Goal: Transaction & Acquisition: Book appointment/travel/reservation

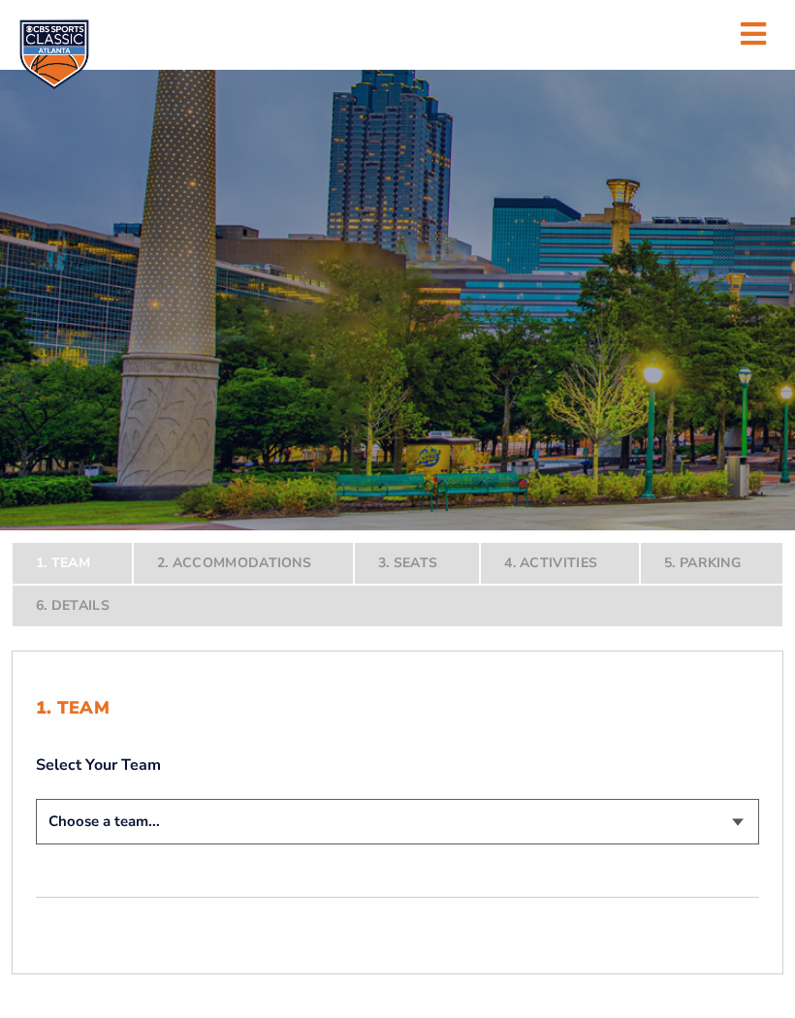
click at [735, 844] on select "Choose a team... Kentucky Wildcats Ohio State Buckeyes North Carolina Tar Heels…" at bounding box center [397, 822] width 723 height 46
select select "12956"
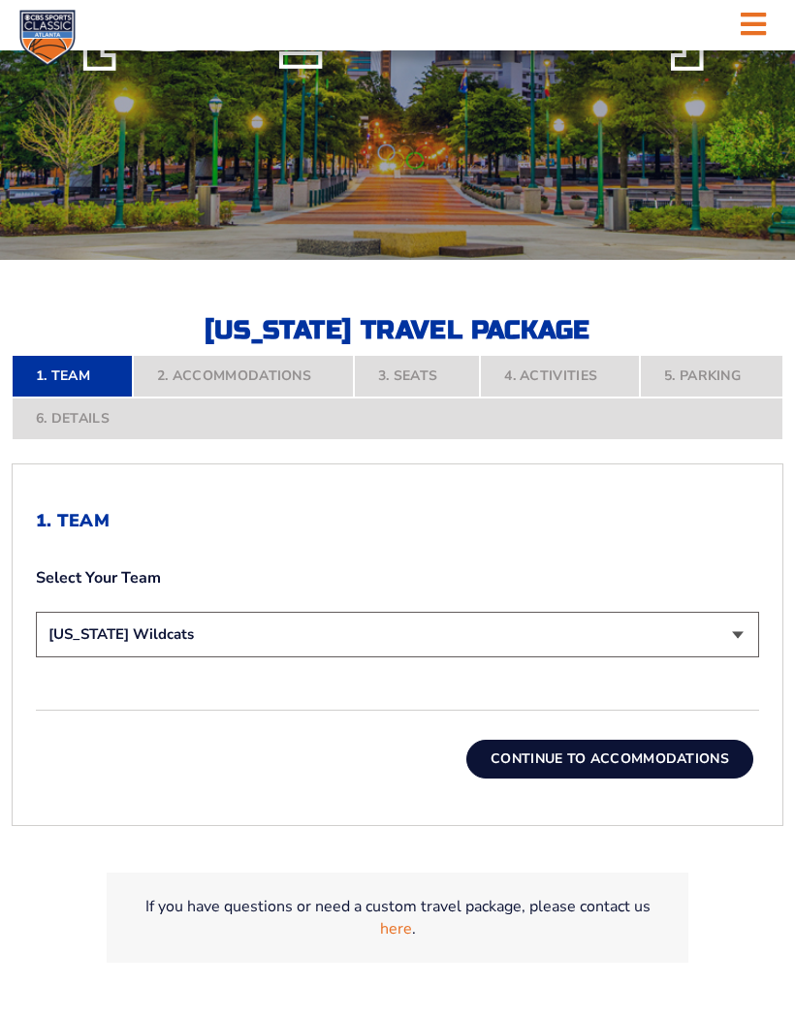
scroll to position [273, 0]
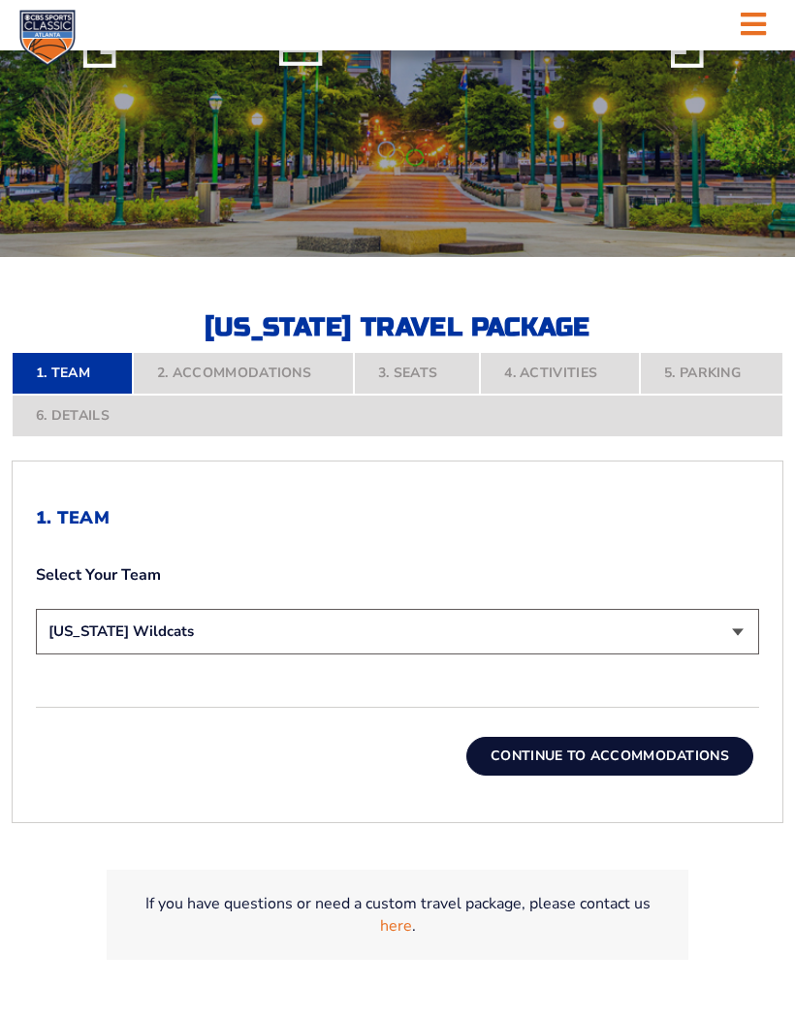
click at [678, 775] on button "Continue To Accommodations" at bounding box center [609, 756] width 287 height 39
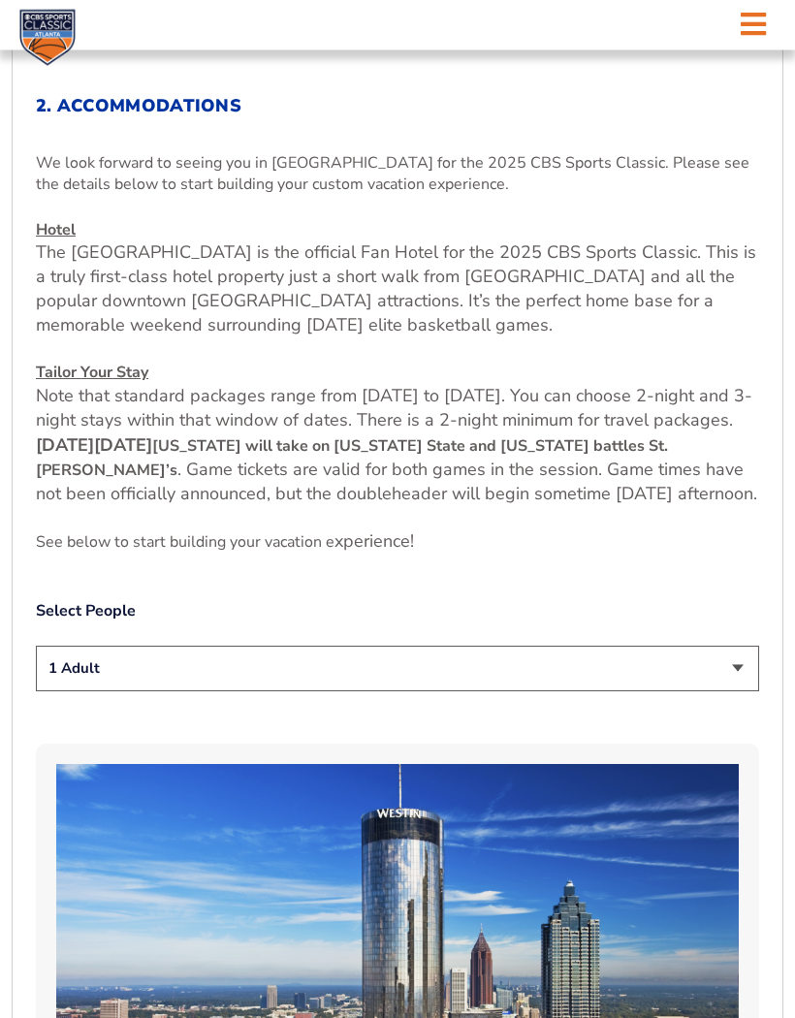
scroll to position [699, 0]
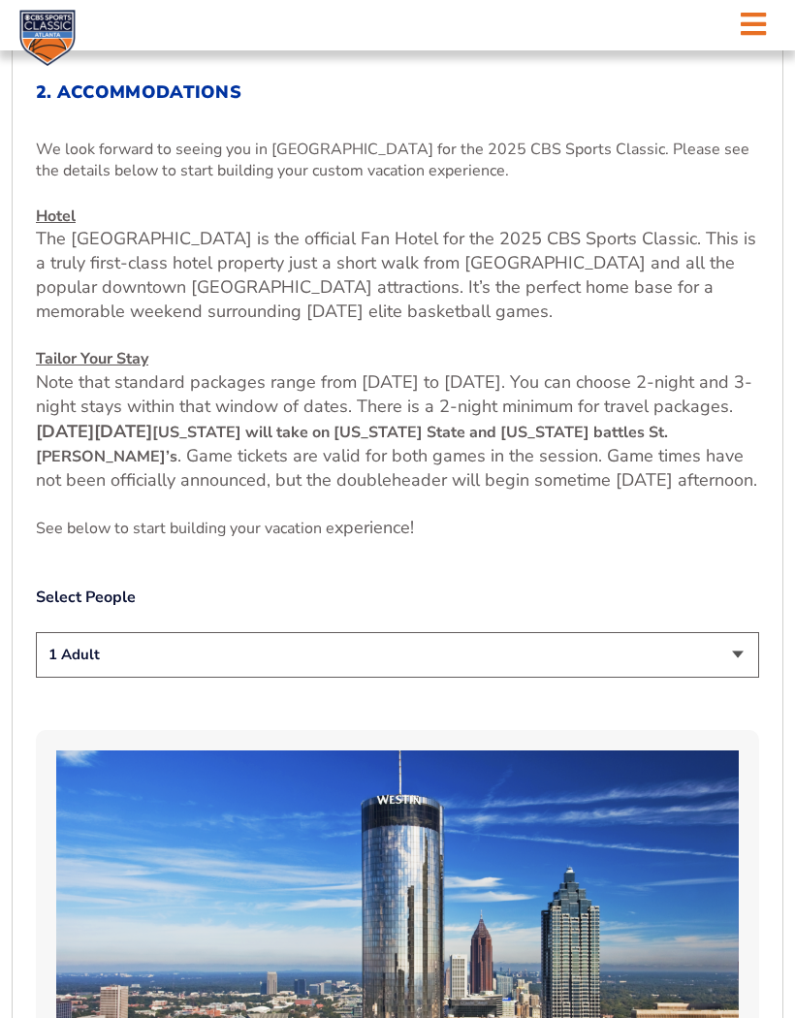
click at [738, 677] on select "1 Adult 2 Adults 3 Adults 4 Adults 2 Adults + 1 Child 2 Adults + 2 Children 2 A…" at bounding box center [397, 655] width 723 height 46
select select "2 Adults"
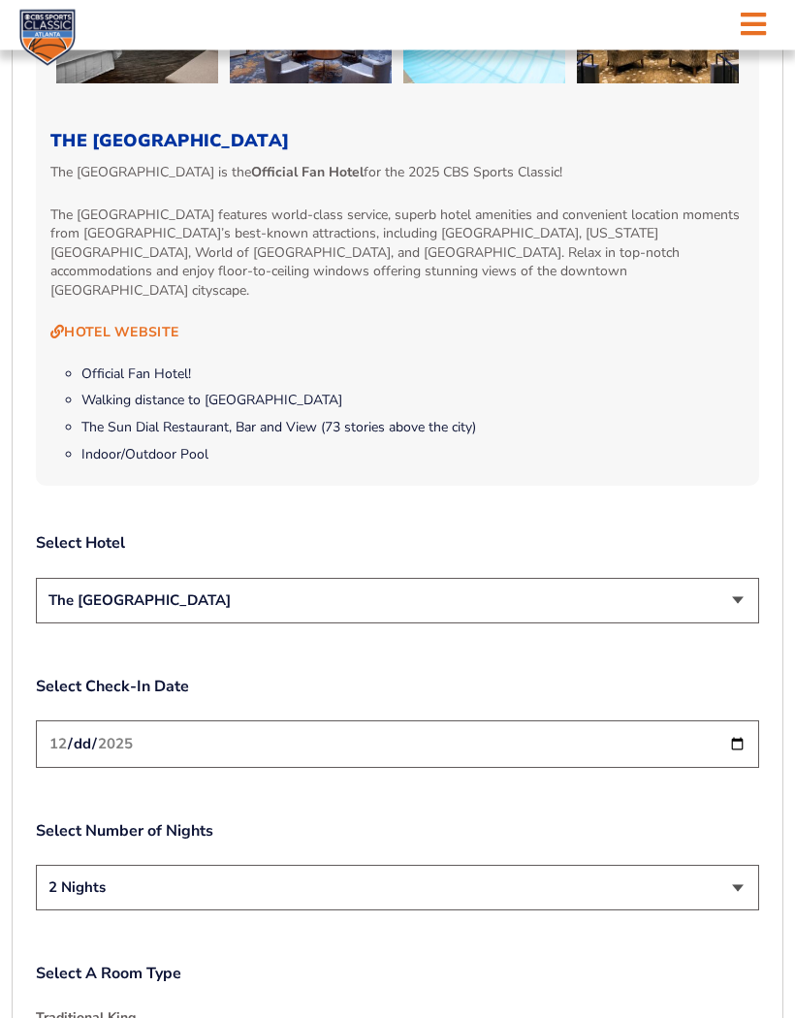
scroll to position [1914, 0]
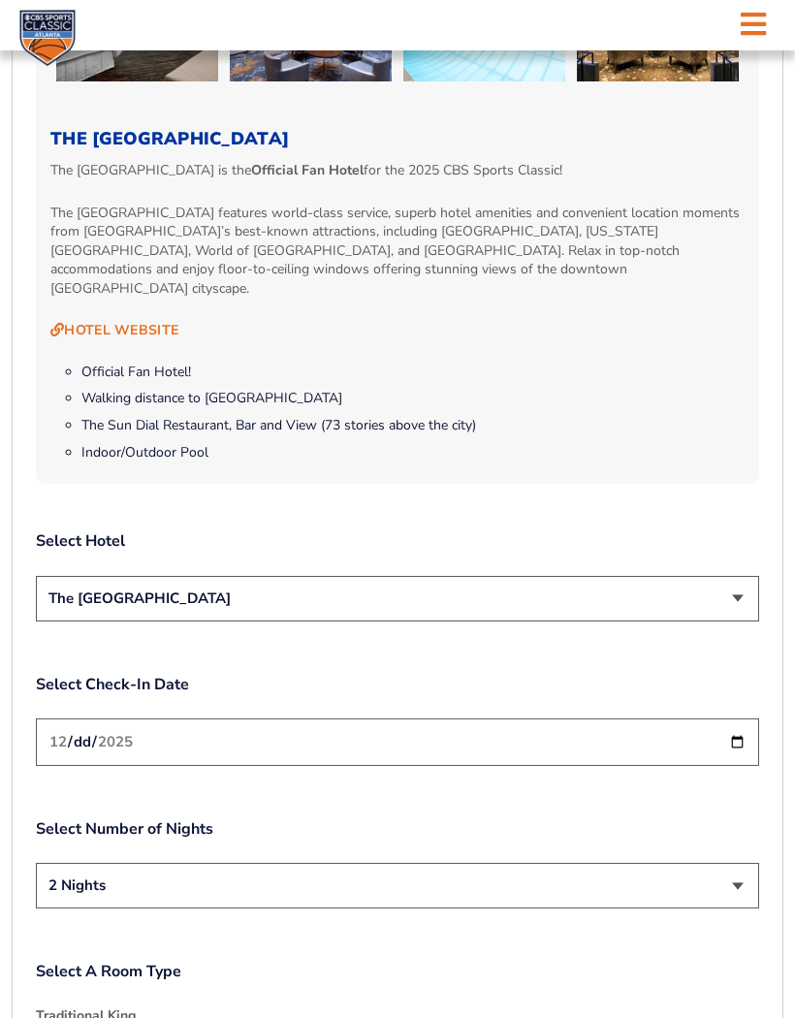
click at [444, 766] on input "2025-12-19" at bounding box center [397, 741] width 723 height 47
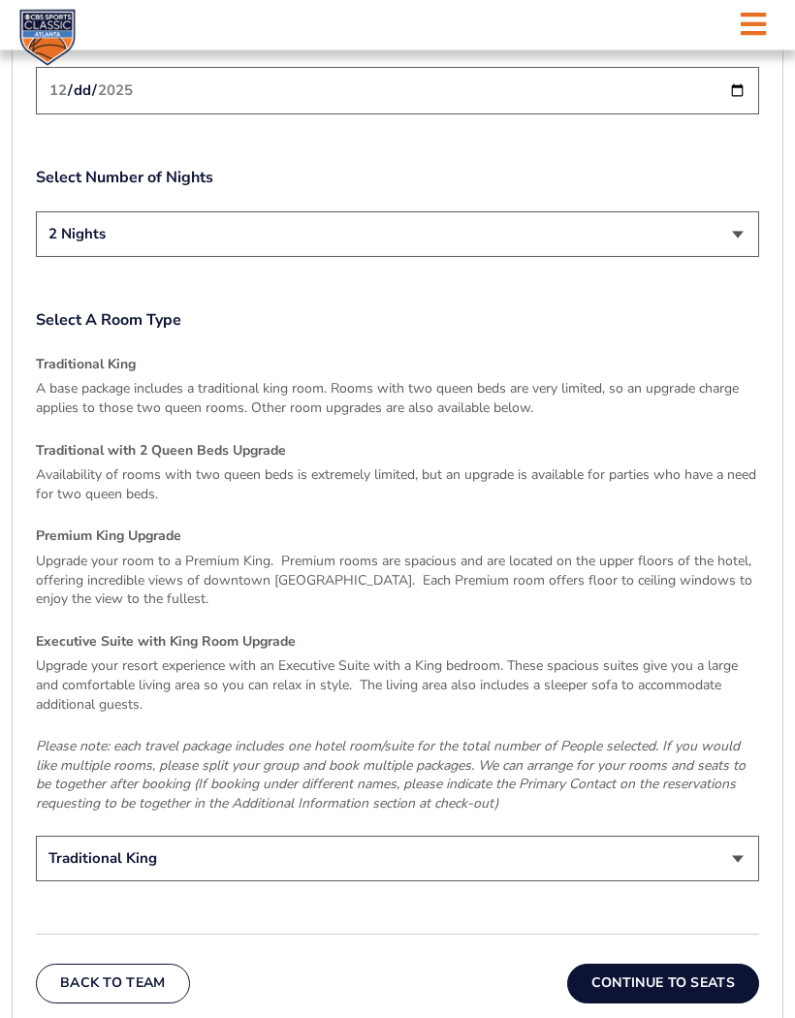
scroll to position [2566, 0]
click at [744, 880] on select "Traditional King Traditional with 2 Queen Beds Upgrade (+$45 per night) Premium…" at bounding box center [397, 857] width 723 height 46
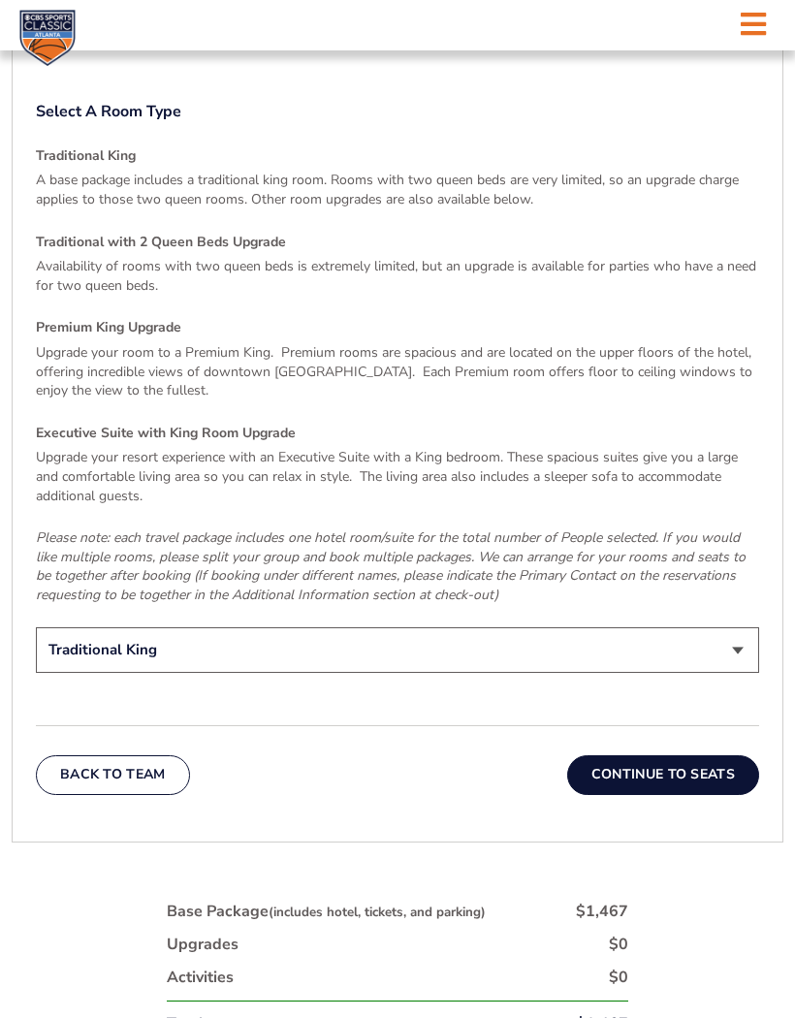
scroll to position [2783, 0]
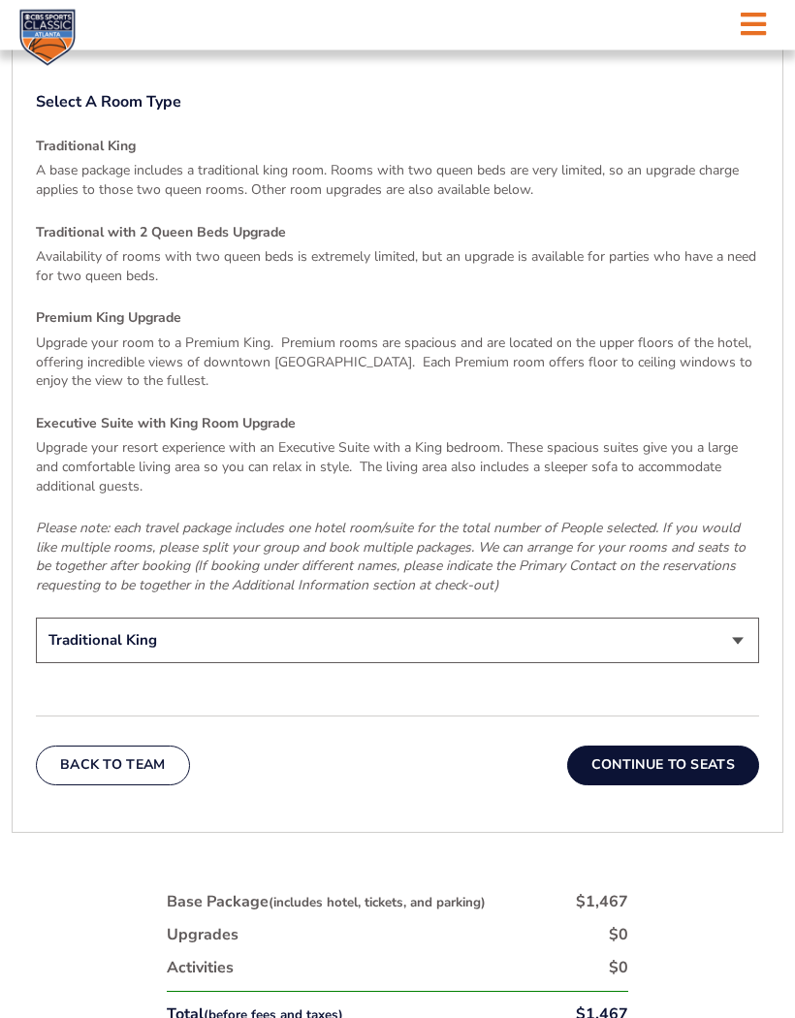
click at [692, 785] on button "Continue To Seats" at bounding box center [663, 765] width 192 height 39
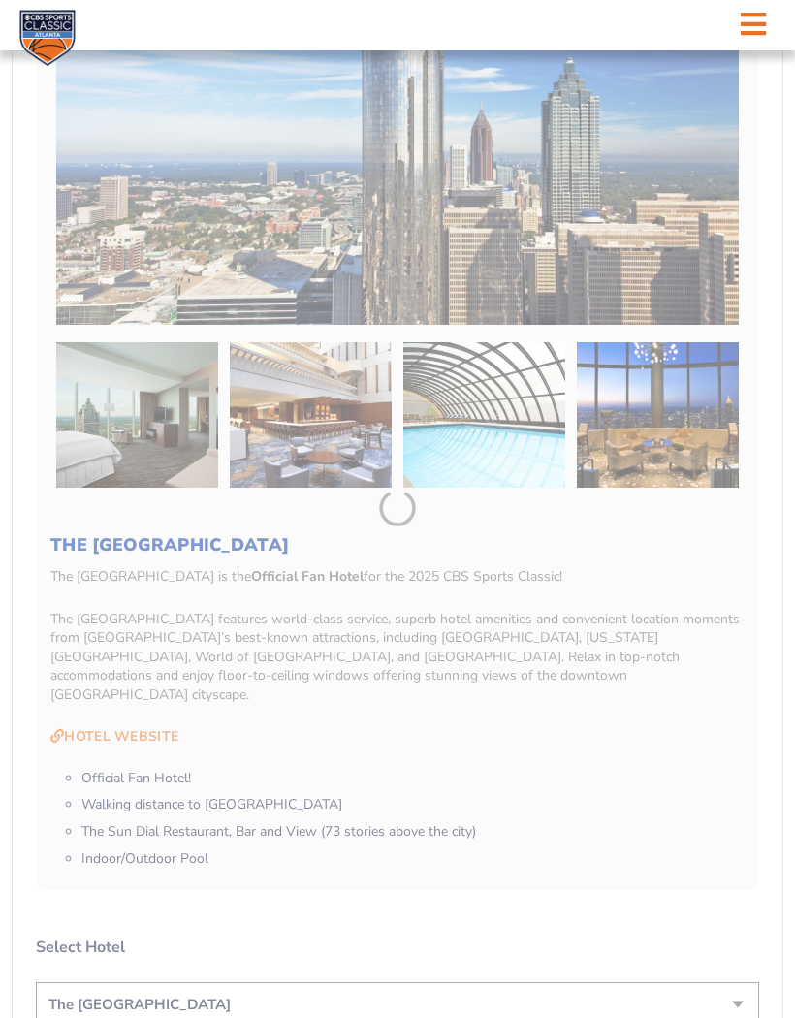
scroll to position [469, 0]
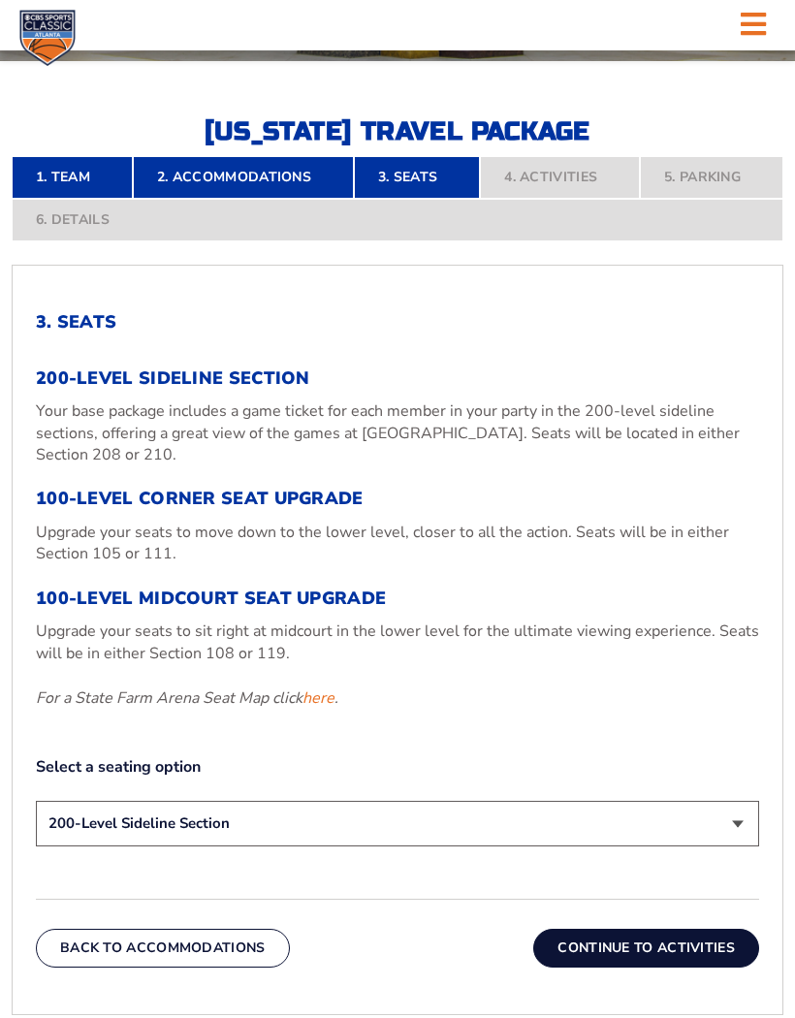
click at [744, 846] on select "200-Level Sideline Section 100-Level Corner Seat Upgrade (+$120 per person) 100…" at bounding box center [397, 824] width 723 height 46
select select "100-Level Midcourt Seat Upgrade"
click at [705, 967] on button "Continue To Activities" at bounding box center [646, 947] width 226 height 39
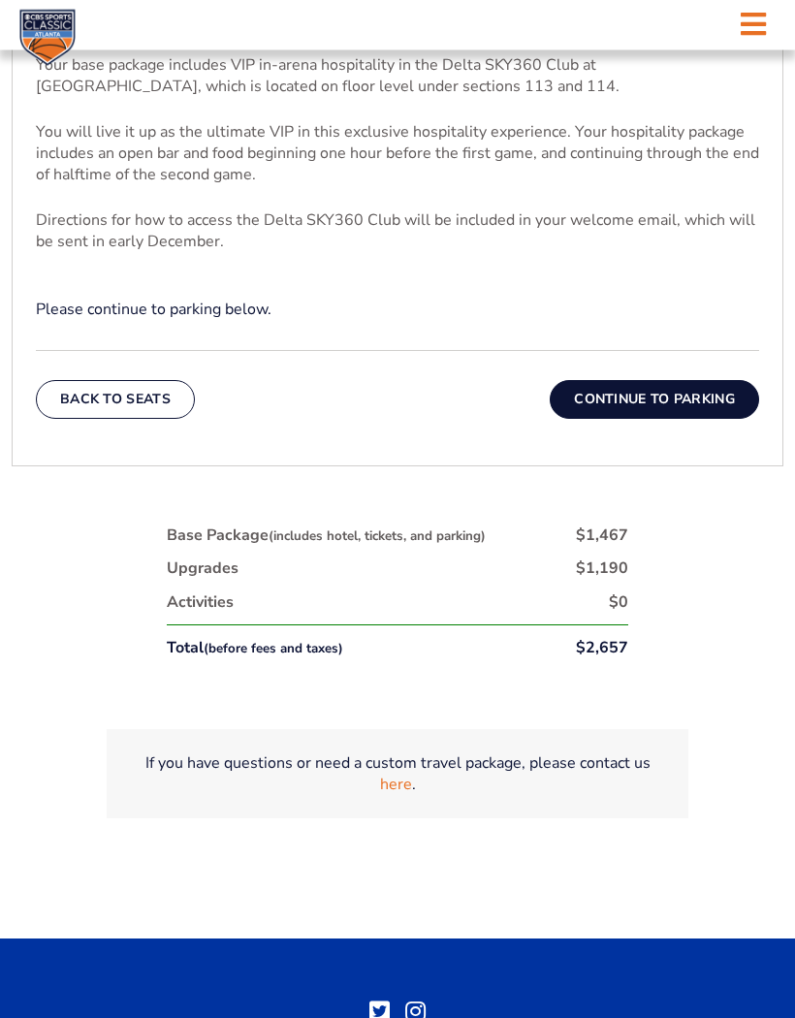
scroll to position [787, 0]
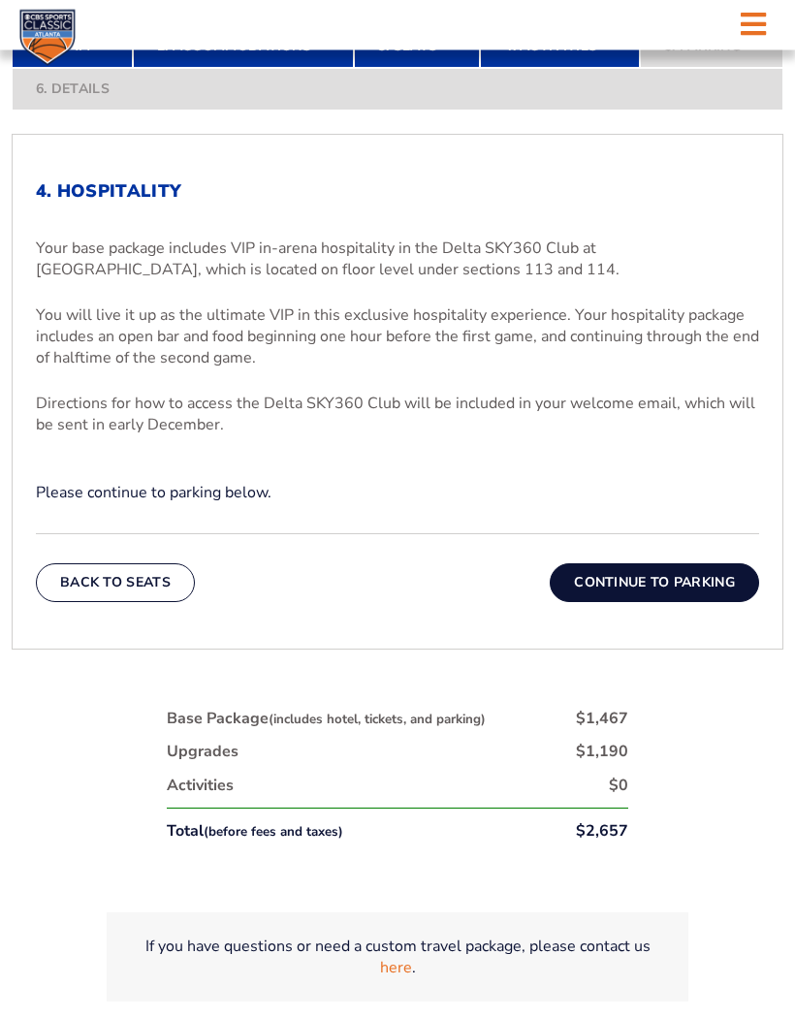
click at [705, 603] on button "Continue To Parking" at bounding box center [654, 583] width 209 height 39
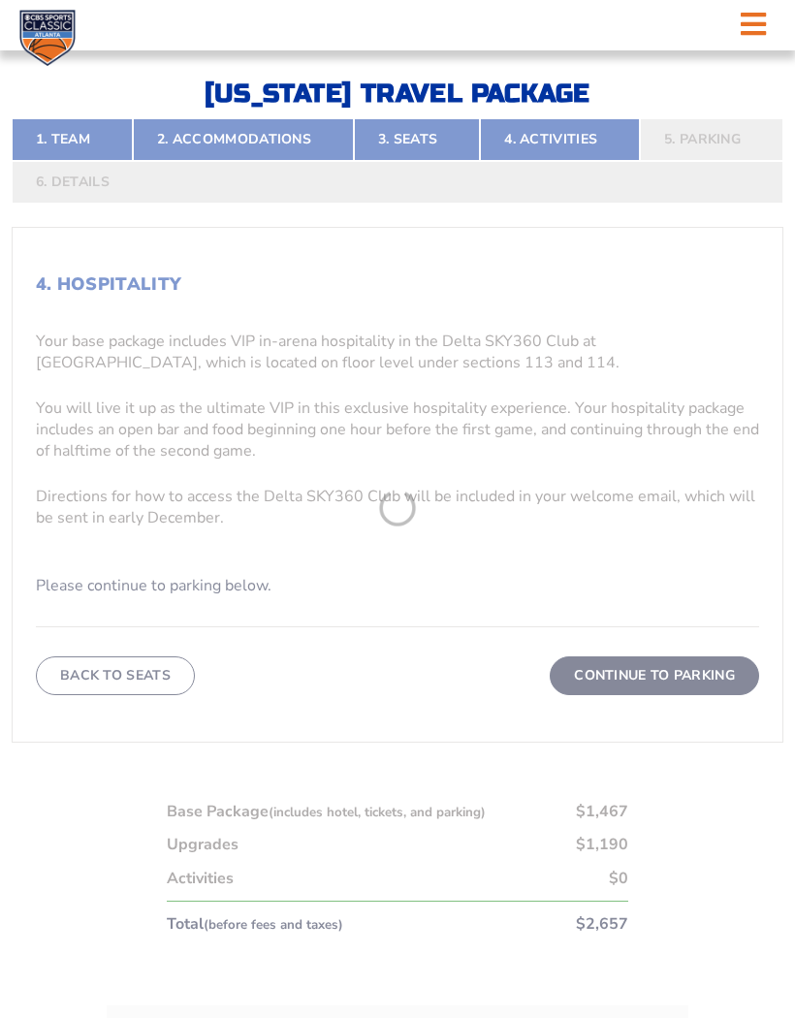
scroll to position [469, 0]
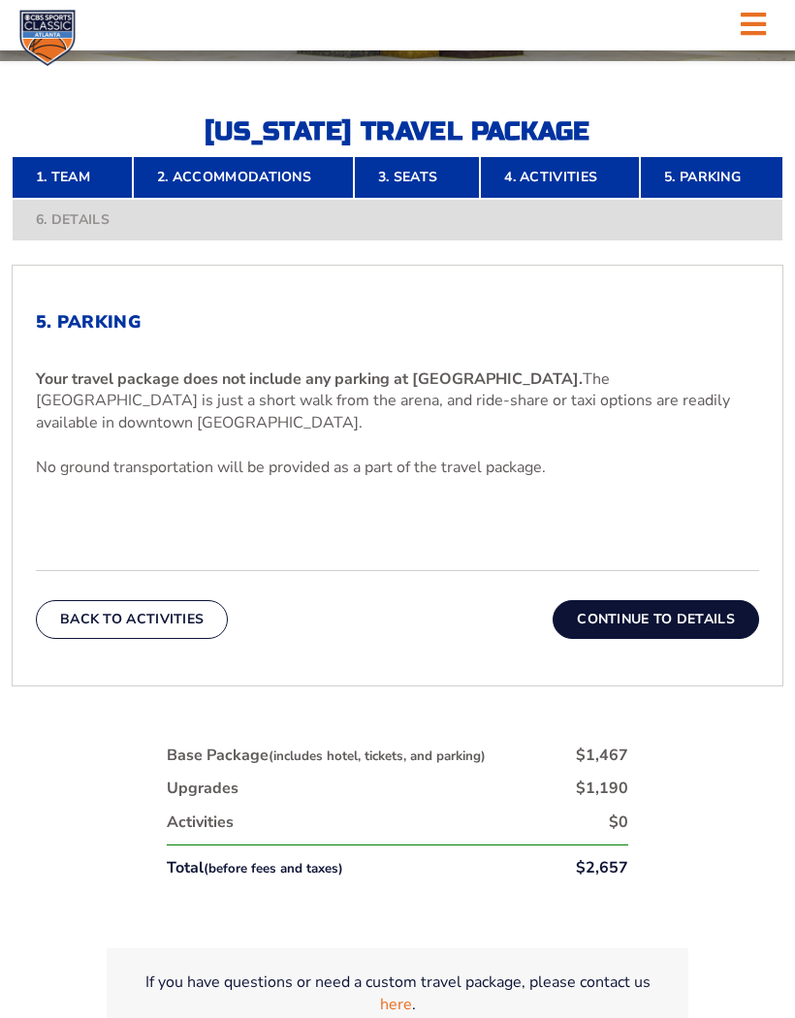
click at [694, 639] on button "Continue To Details" at bounding box center [655, 619] width 206 height 39
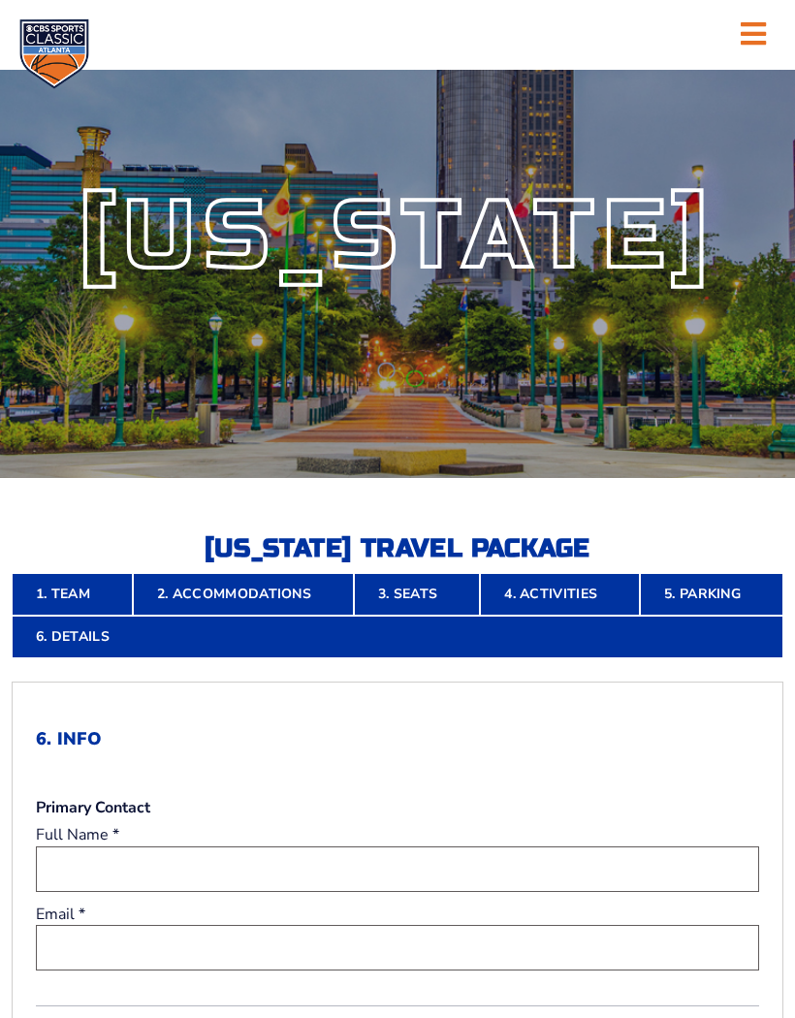
scroll to position [0, 0]
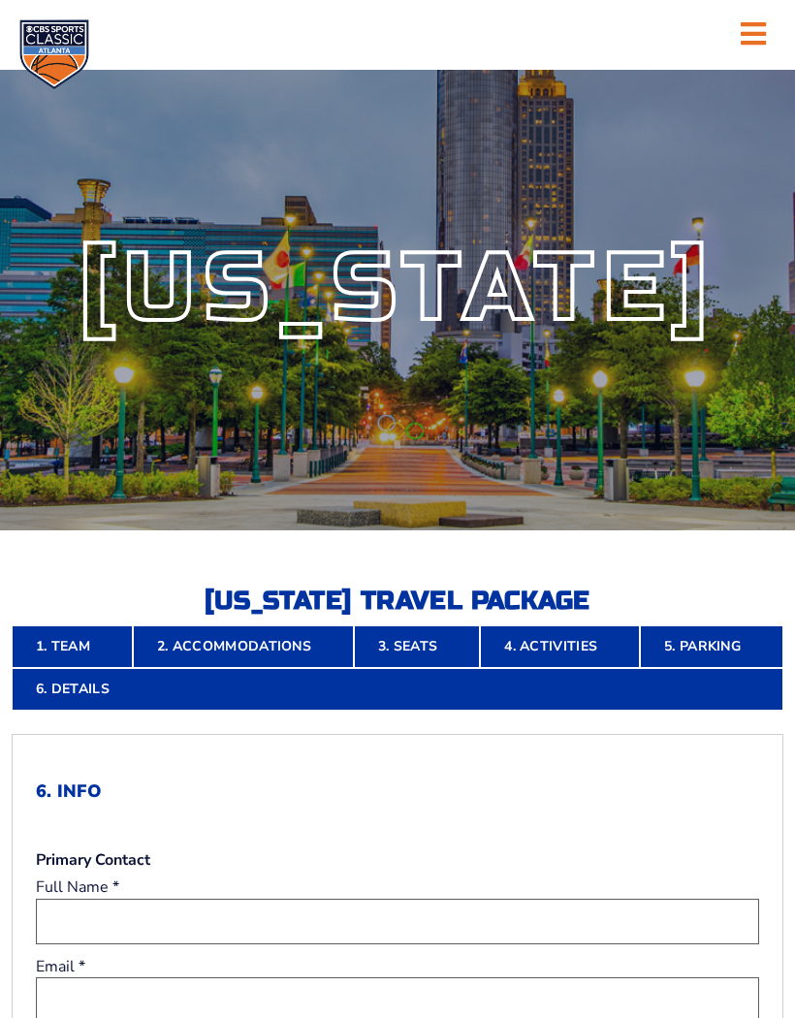
click at [753, 45] on icon at bounding box center [752, 33] width 25 height 29
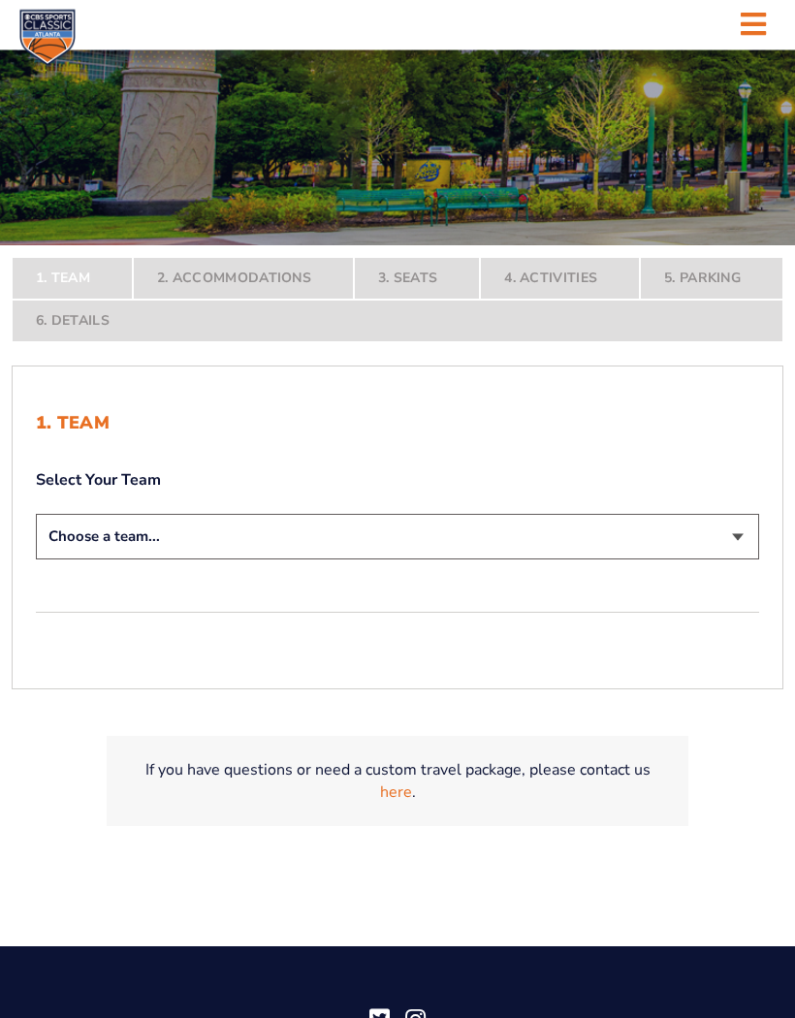
scroll to position [286, 0]
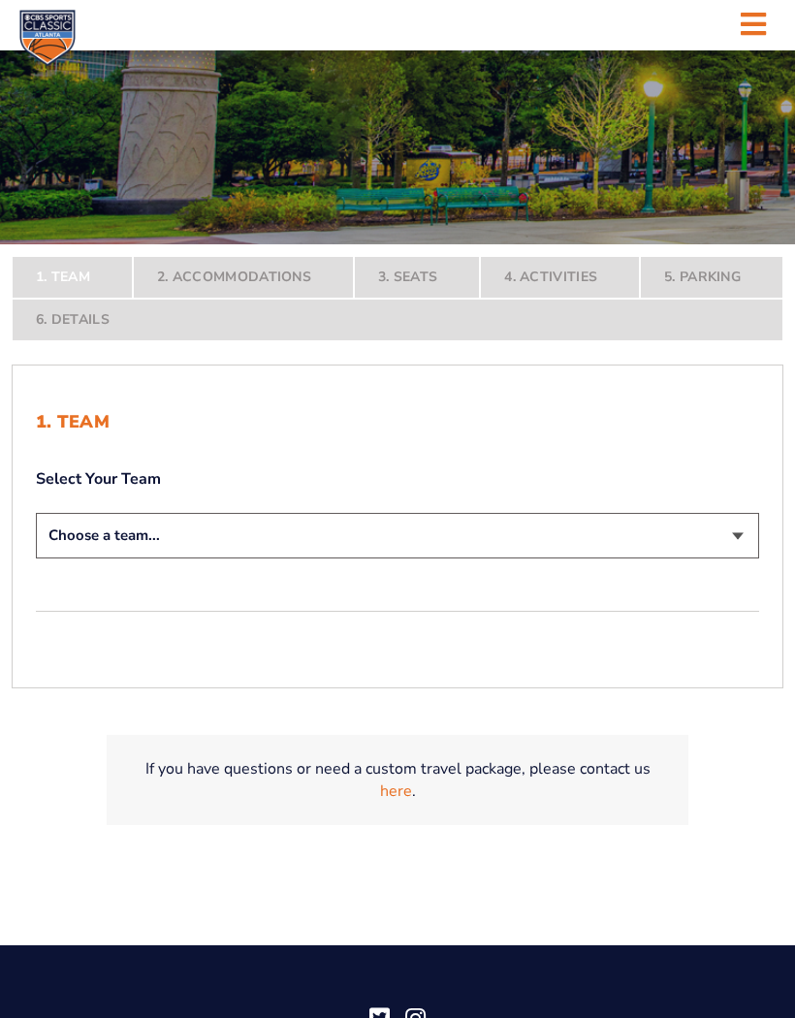
click at [740, 558] on select "Choose a team... Kentucky Wildcats Ohio State Buckeyes North Carolina Tar Heels…" at bounding box center [397, 536] width 723 height 46
select select "12956"
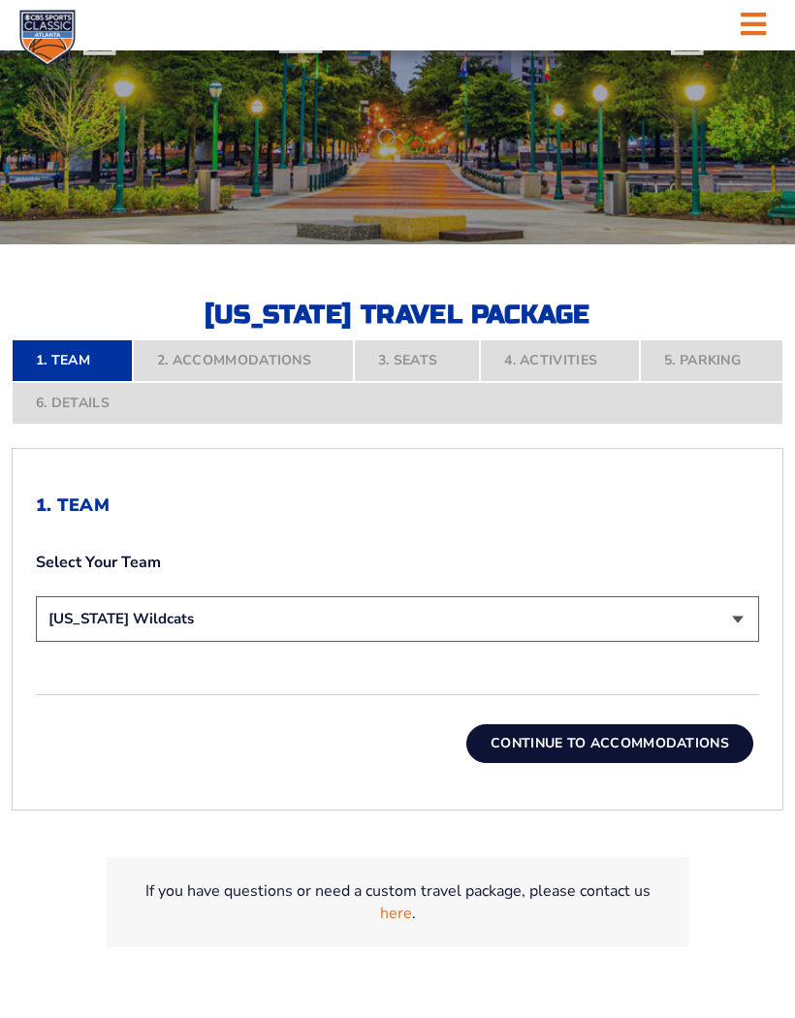
click at [643, 763] on button "Continue To Accommodations" at bounding box center [609, 743] width 287 height 39
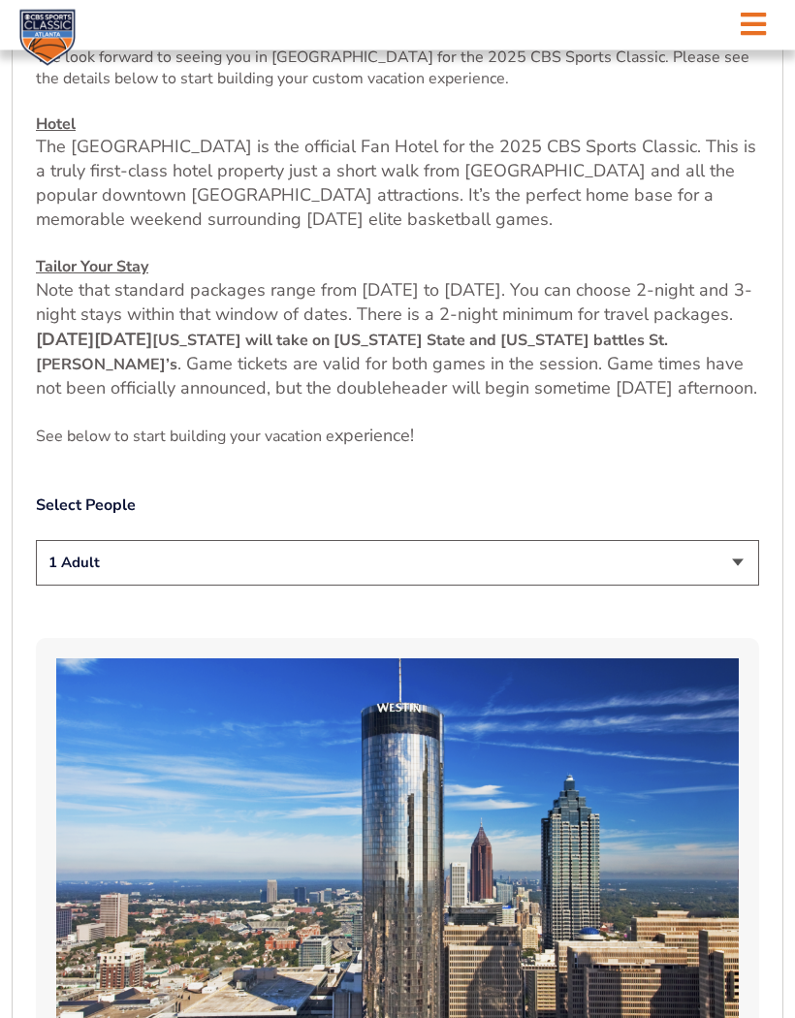
scroll to position [808, 0]
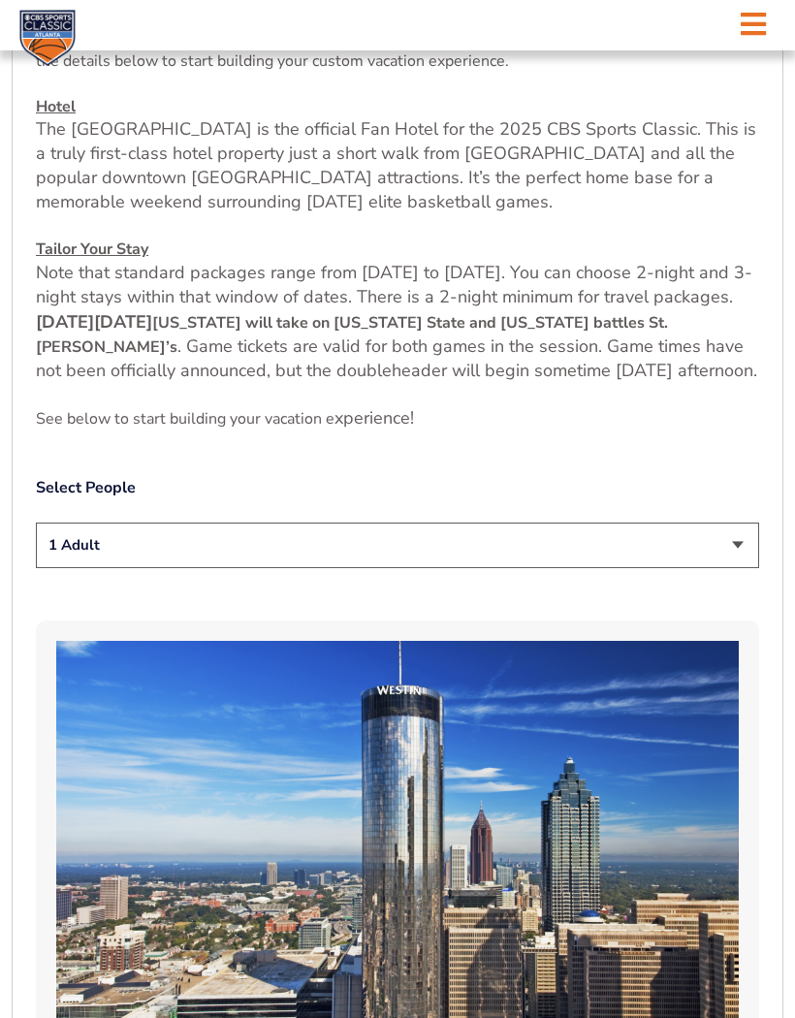
click at [751, 568] on select "1 Adult 2 Adults 3 Adults 4 Adults 2 Adults + 1 Child 2 Adults + 2 Children 2 A…" at bounding box center [397, 545] width 723 height 46
select select "2 Adults"
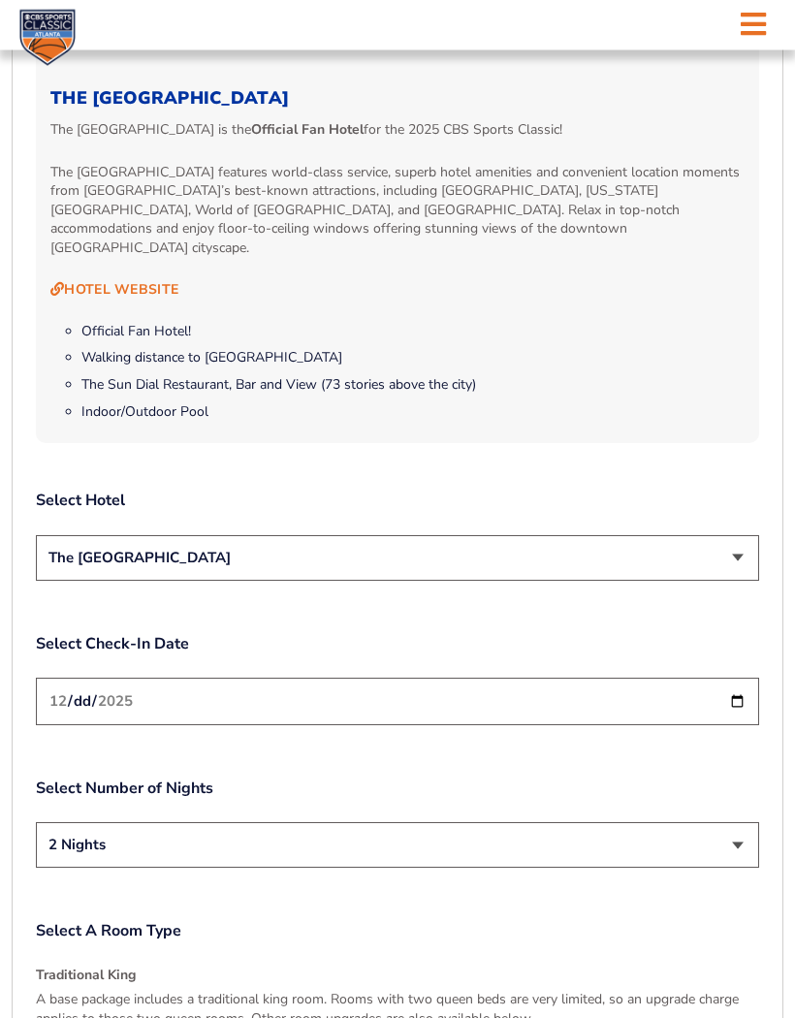
scroll to position [1955, 0]
click at [750, 581] on select "The [GEOGRAPHIC_DATA]" at bounding box center [397, 558] width 723 height 46
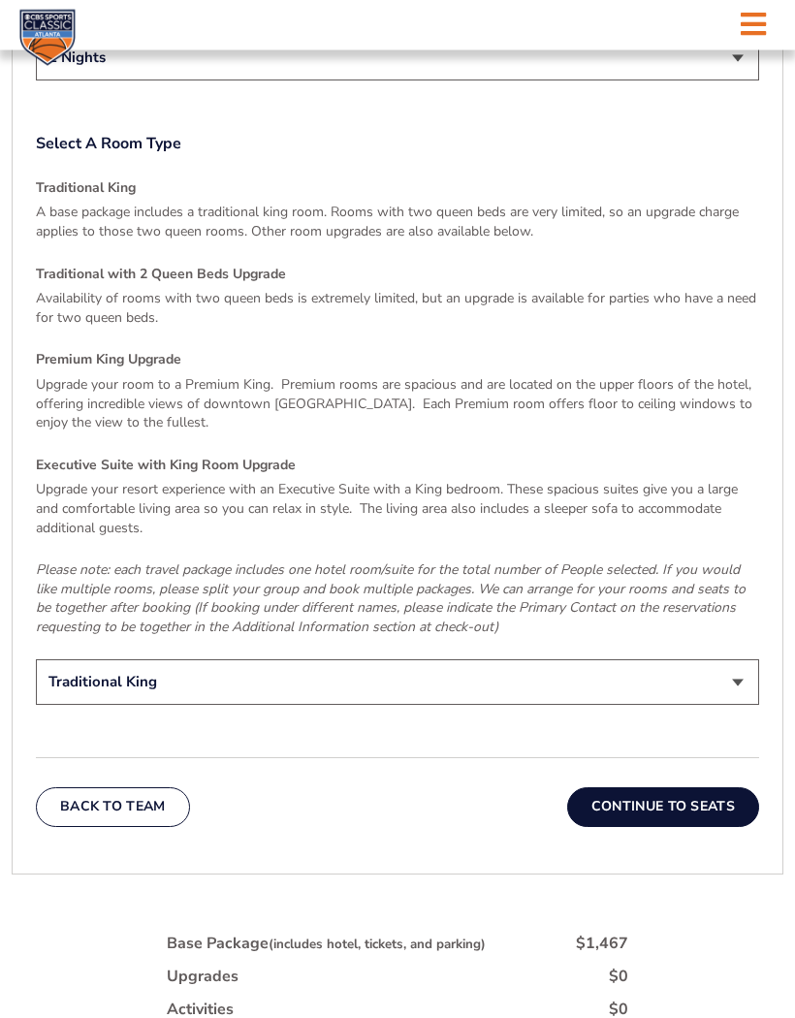
click at [708, 827] on button "Continue To Seats" at bounding box center [663, 807] width 192 height 39
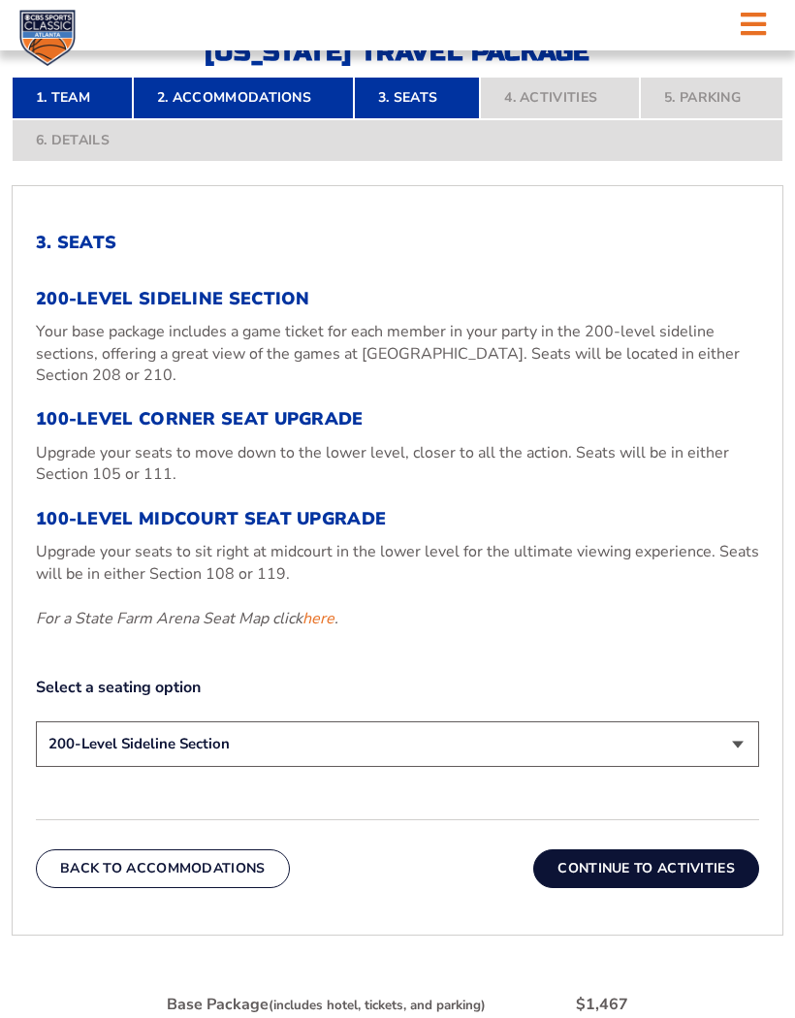
scroll to position [469, 0]
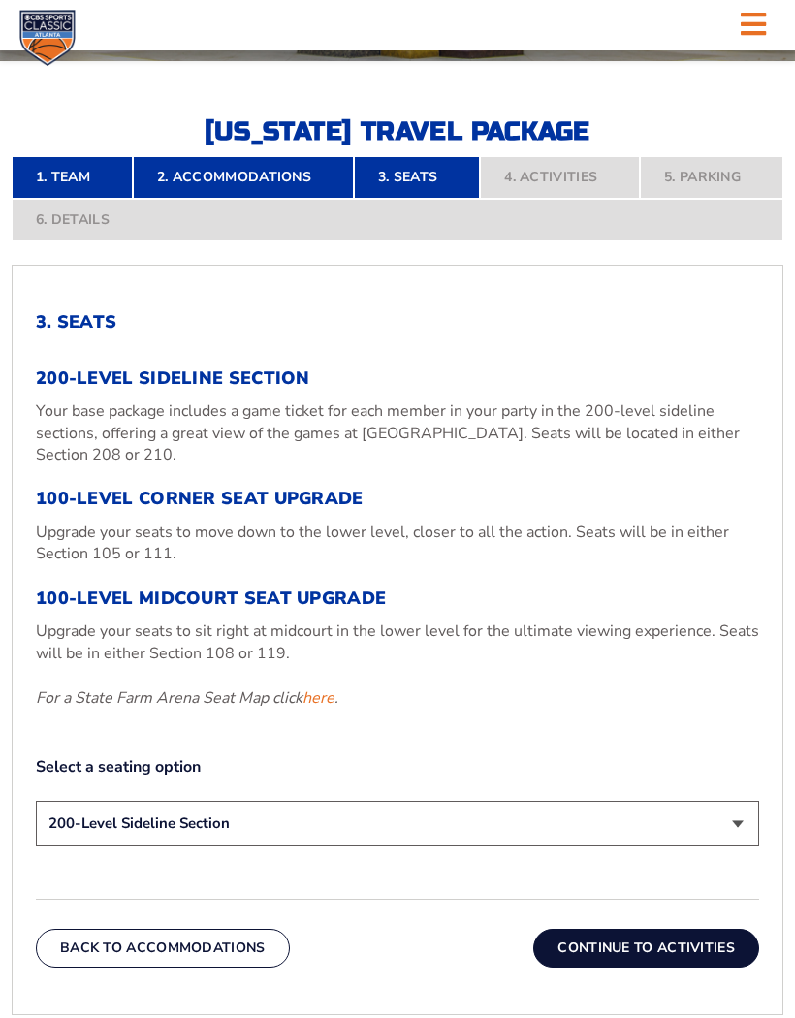
click at [319, 708] on link "here" at bounding box center [318, 697] width 32 height 21
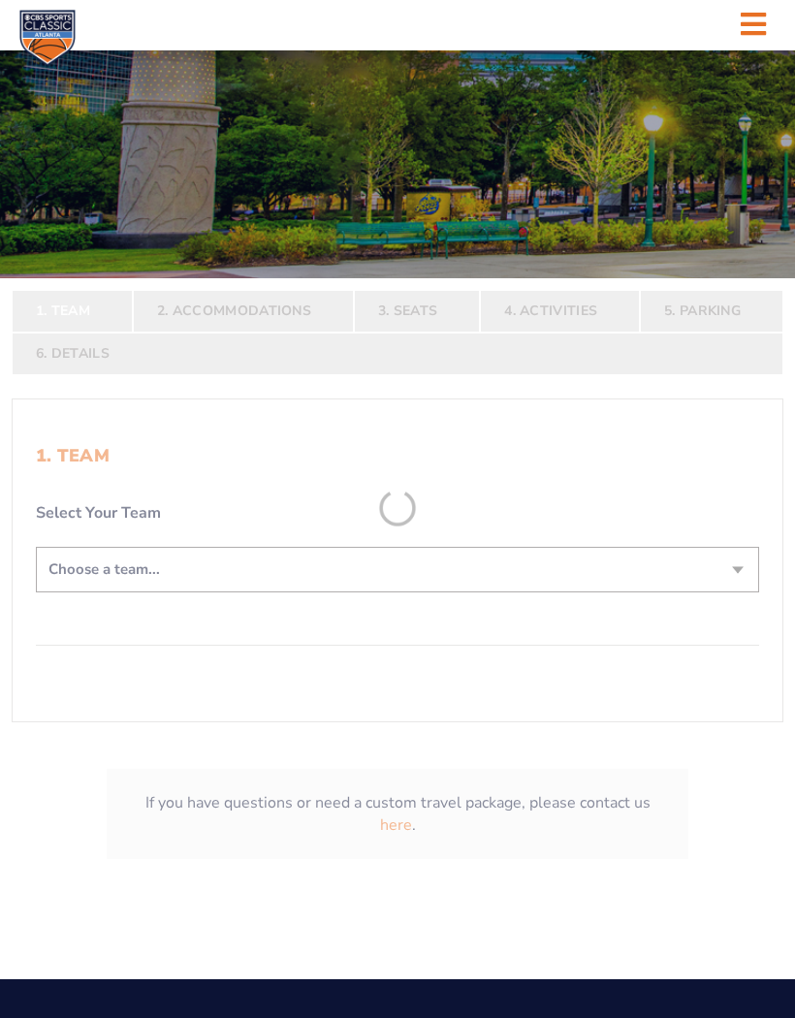
scroll to position [254, 0]
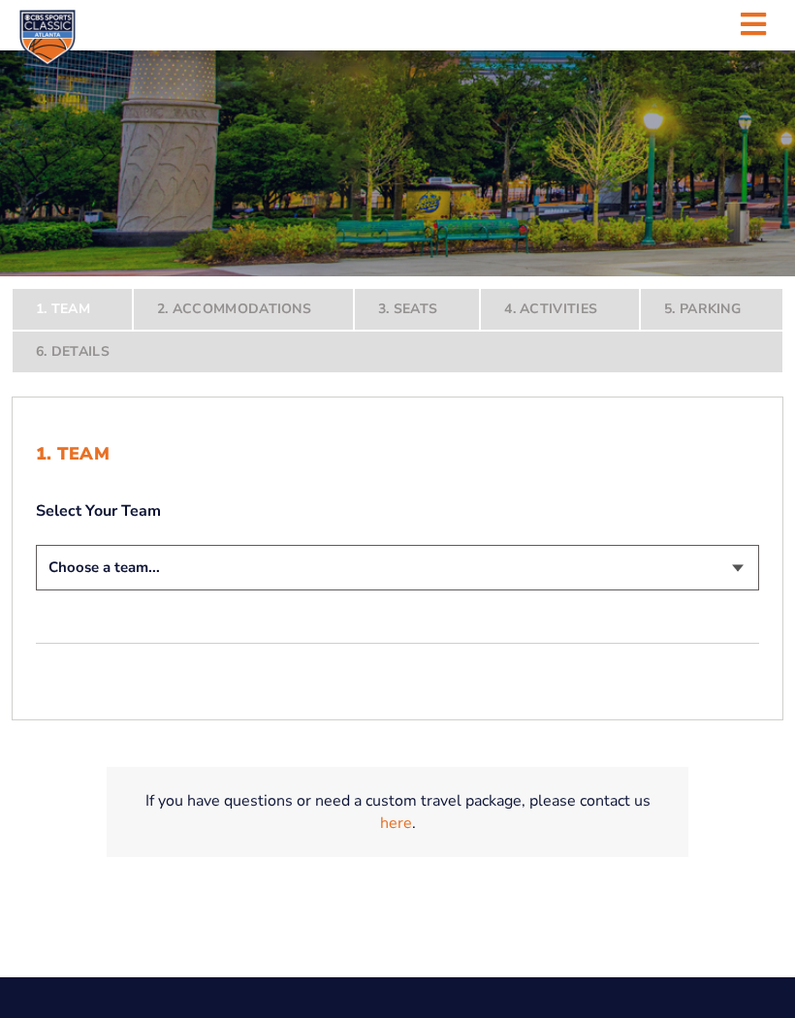
click at [740, 590] on select "Choose a team... Kentucky Wildcats Ohio State Buckeyes North Carolina Tar Heels…" at bounding box center [397, 568] width 723 height 46
select select "12956"
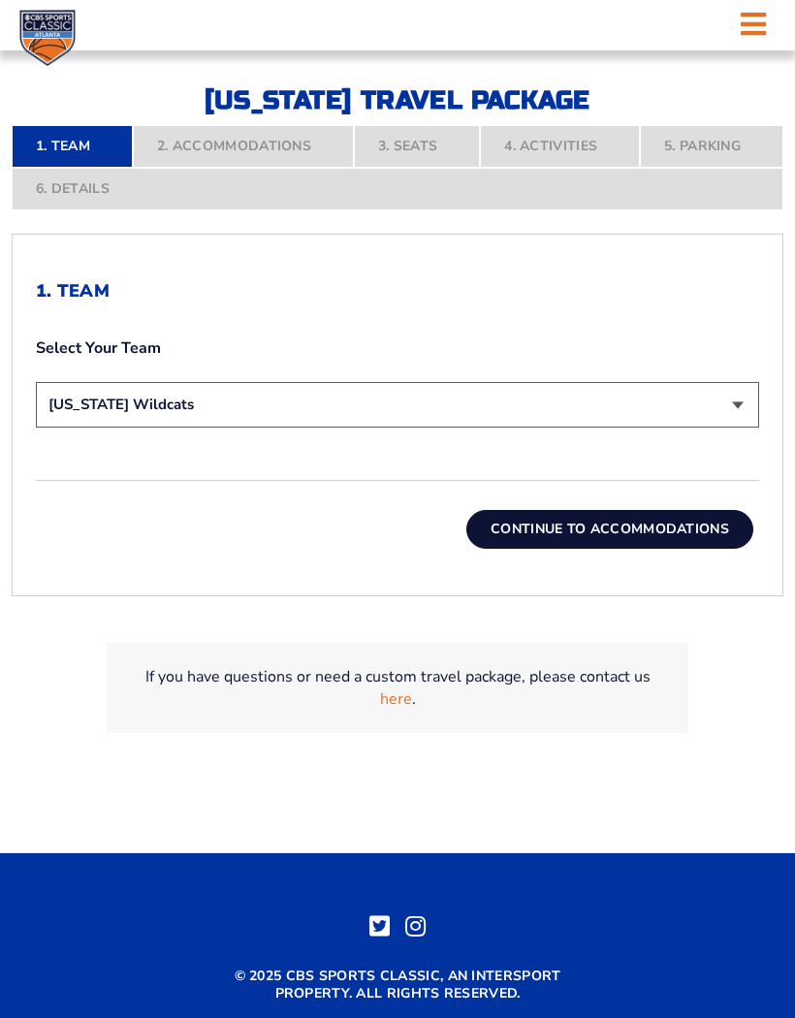
click at [635, 549] on button "Continue To Accommodations" at bounding box center [609, 529] width 287 height 39
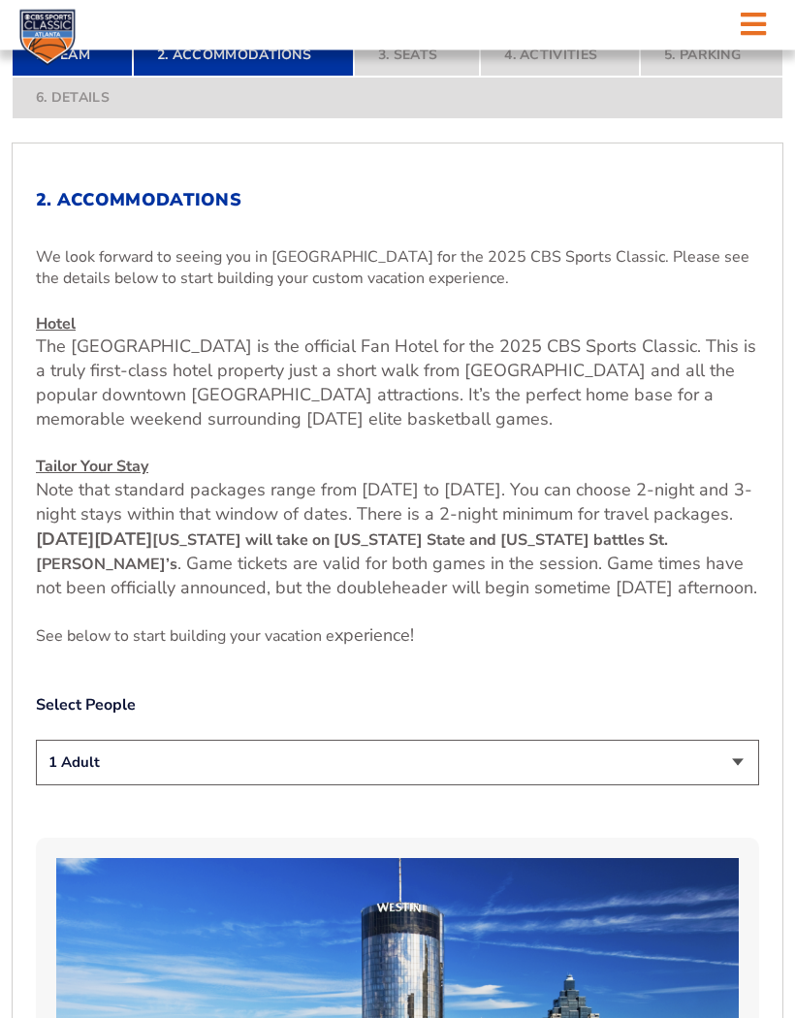
scroll to position [588, 0]
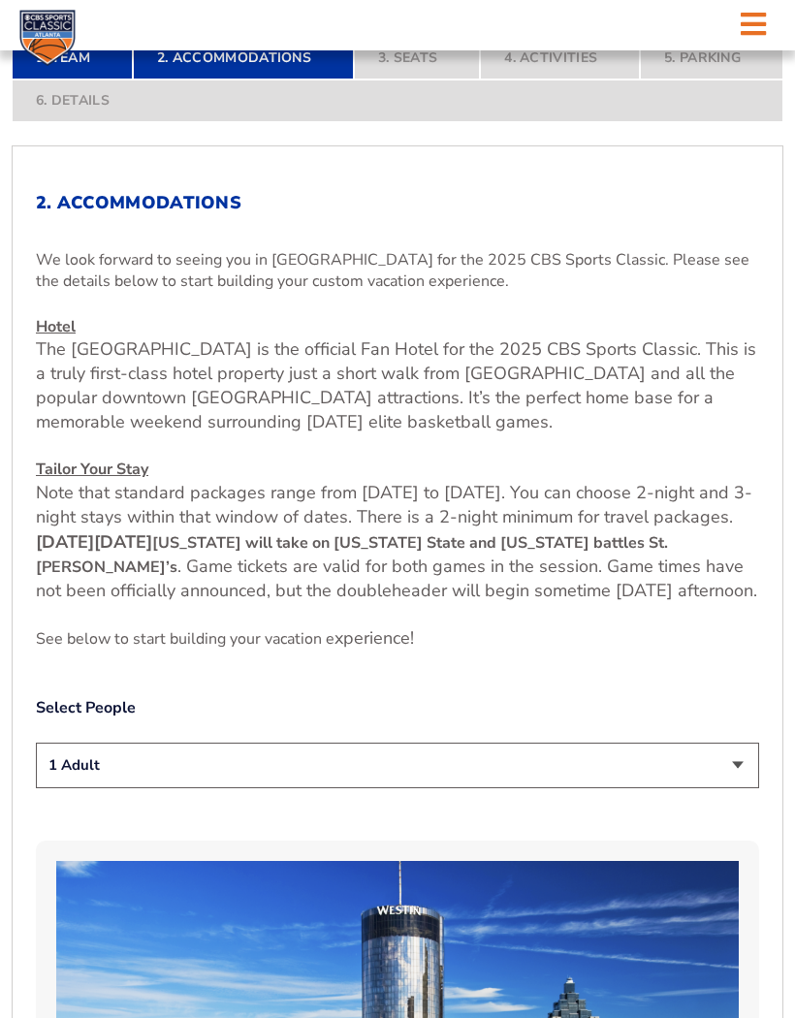
click at [742, 788] on select "1 Adult 2 Adults 3 Adults 4 Adults 2 Adults + 1 Child 2 Adults + 2 Children 2 A…" at bounding box center [397, 765] width 723 height 46
select select "2 Adults"
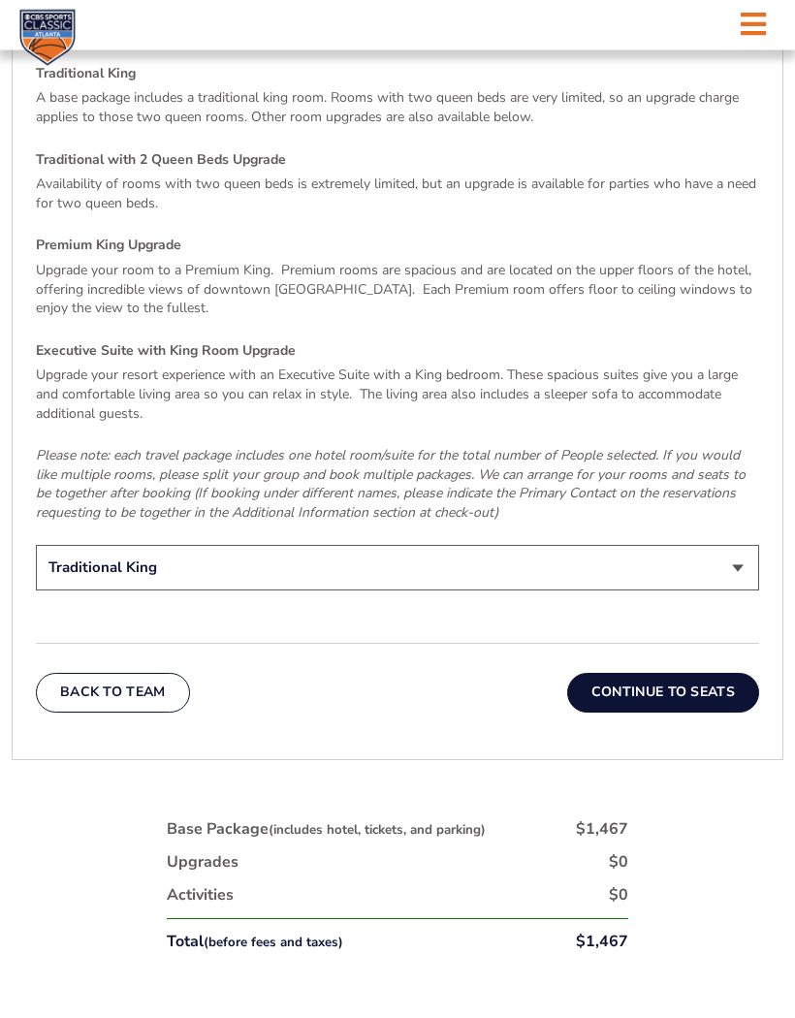
scroll to position [2861, 0]
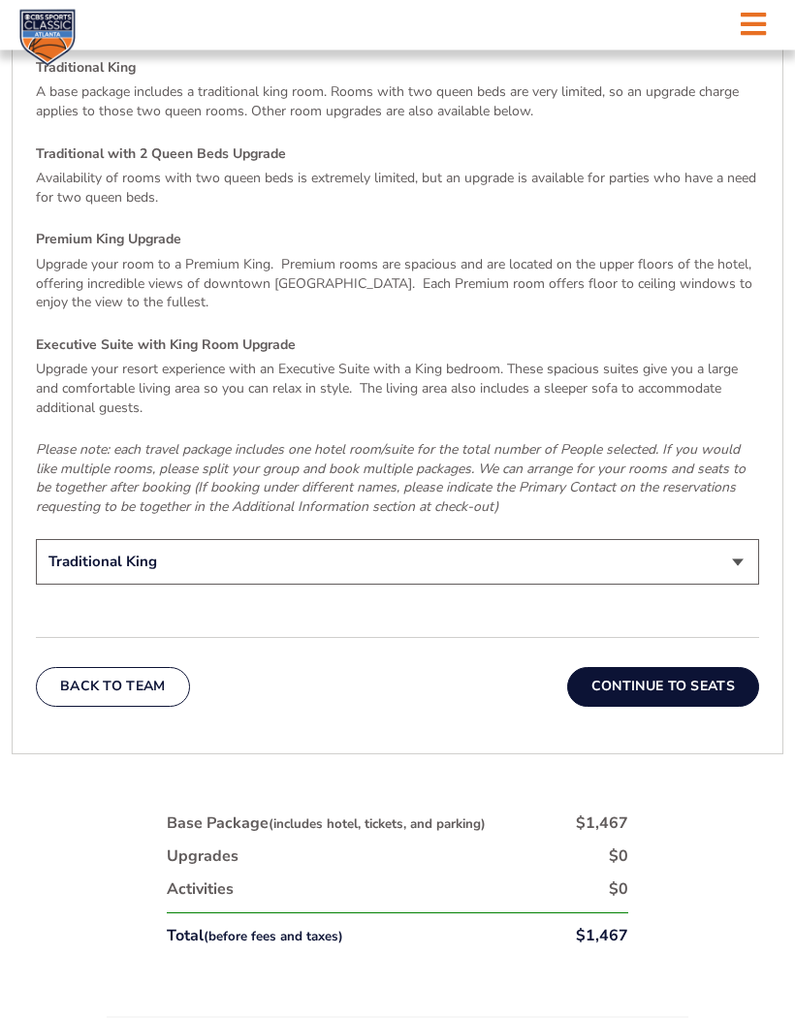
click at [711, 707] on button "Continue To Seats" at bounding box center [663, 687] width 192 height 39
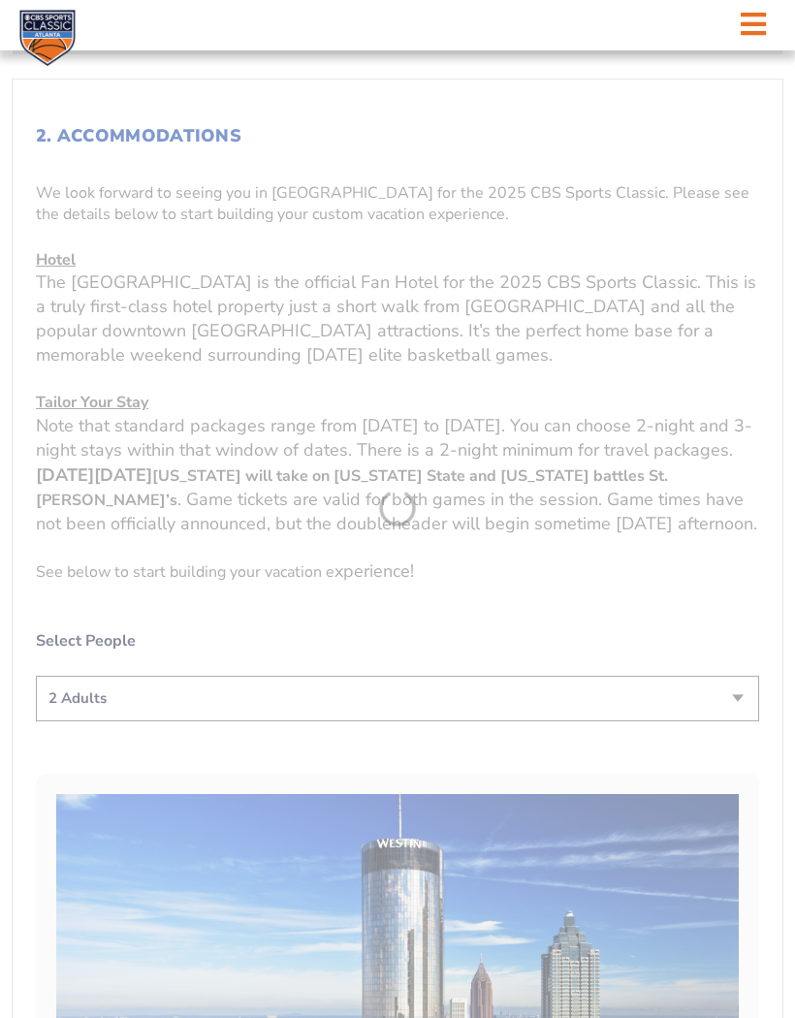
scroll to position [469, 0]
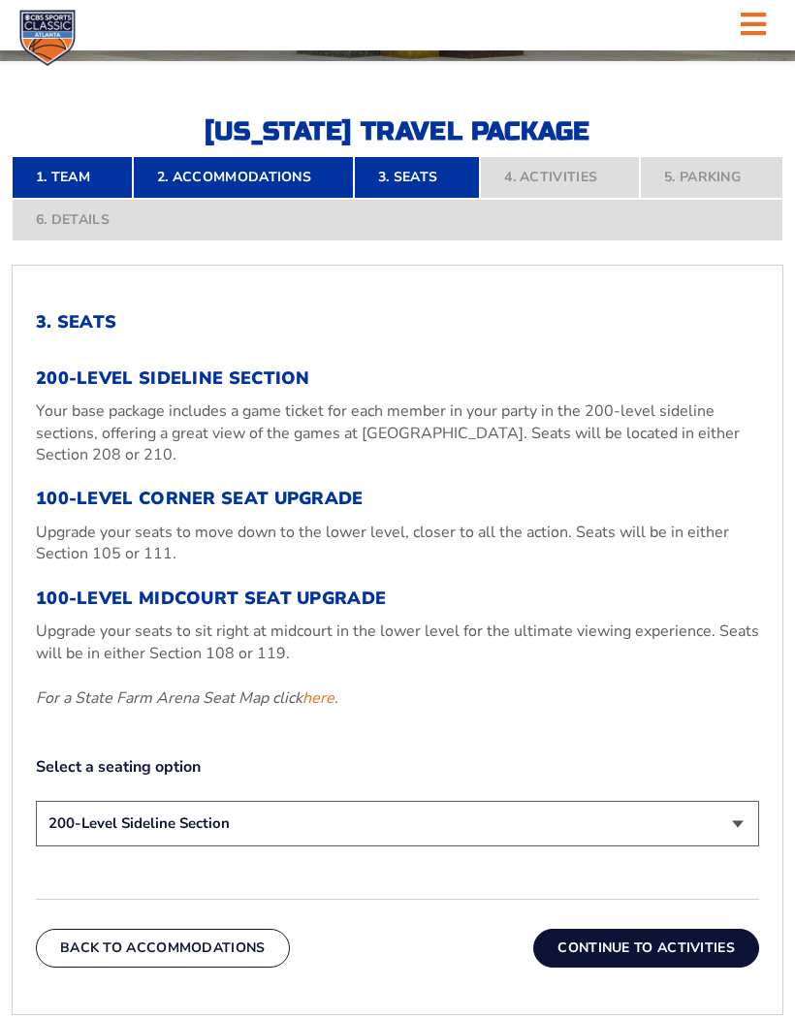
click at [742, 846] on select "200-Level Sideline Section 100-Level Corner Seat Upgrade (+$120 per person) 100…" at bounding box center [397, 824] width 723 height 46
select select "100-Level Midcourt Seat Upgrade"
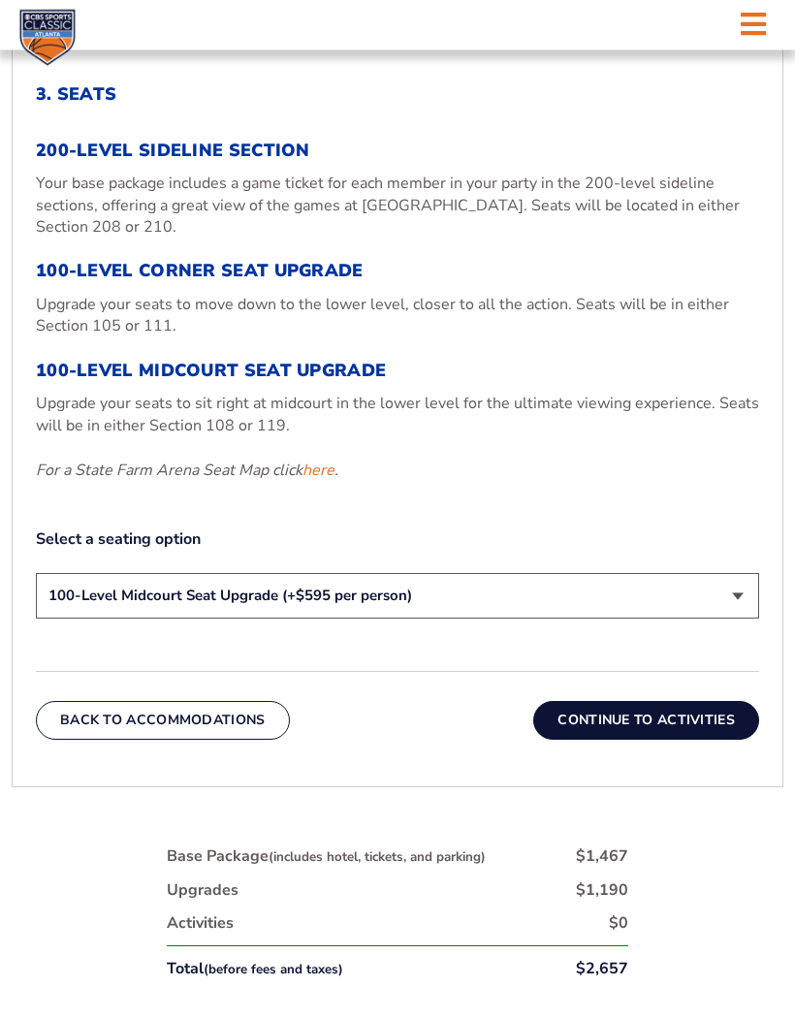
scroll to position [699, 0]
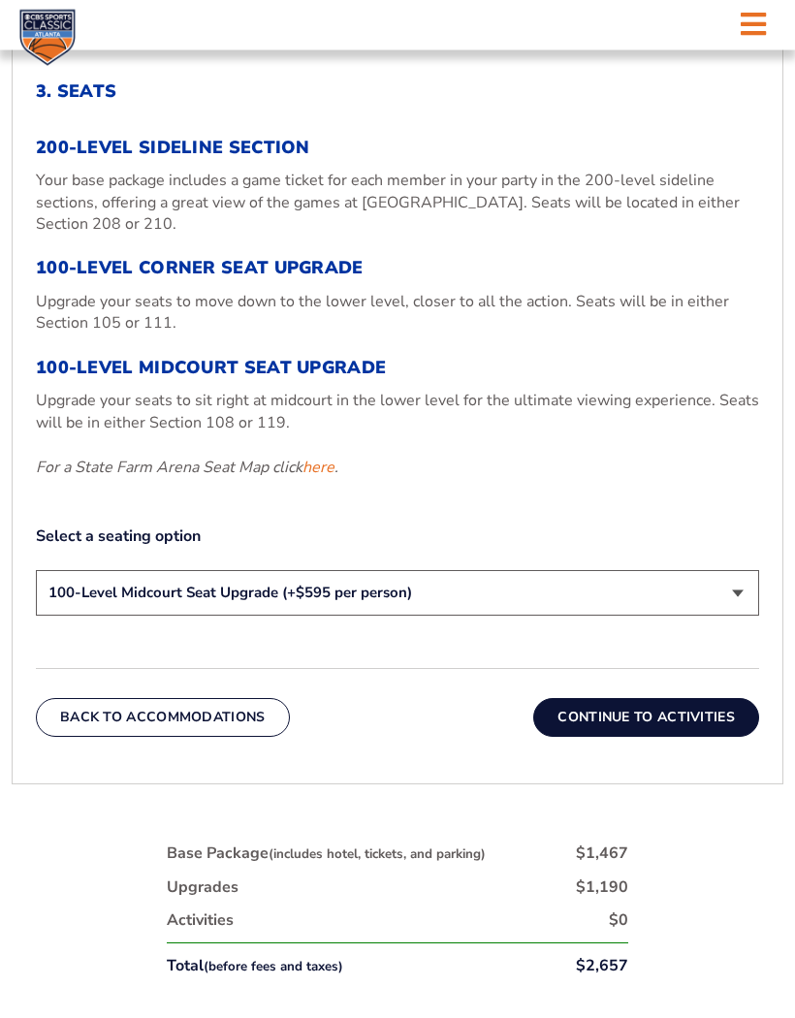
click at [670, 738] on button "Continue To Activities" at bounding box center [646, 718] width 226 height 39
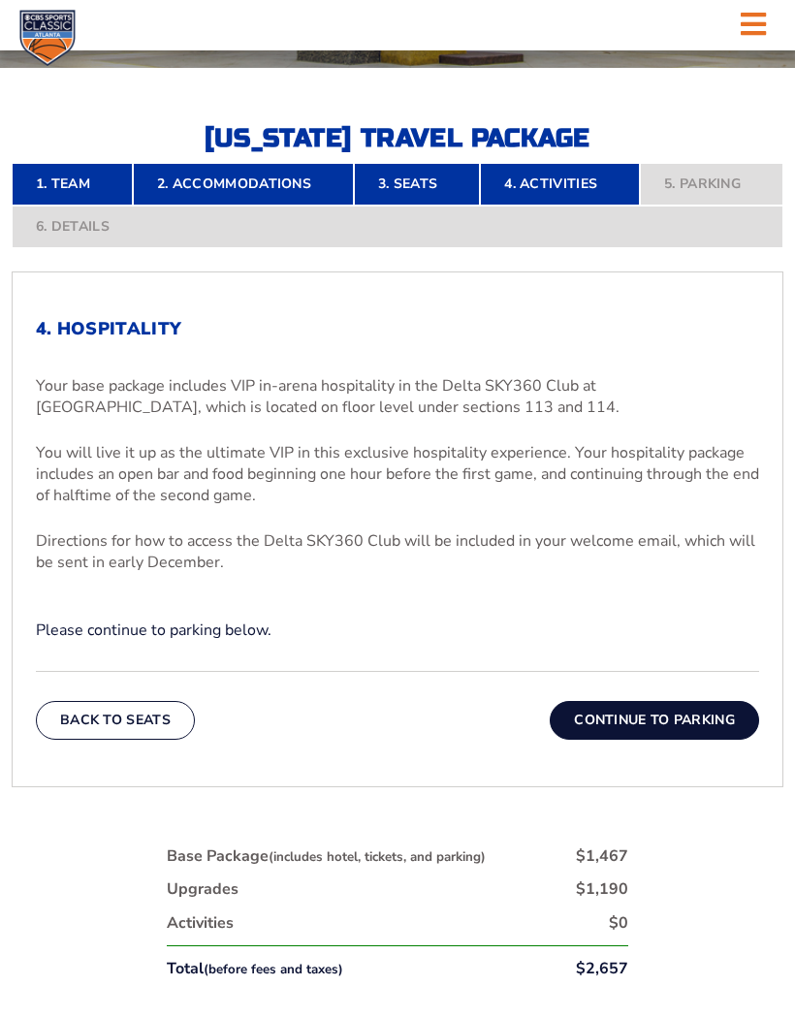
scroll to position [451, 0]
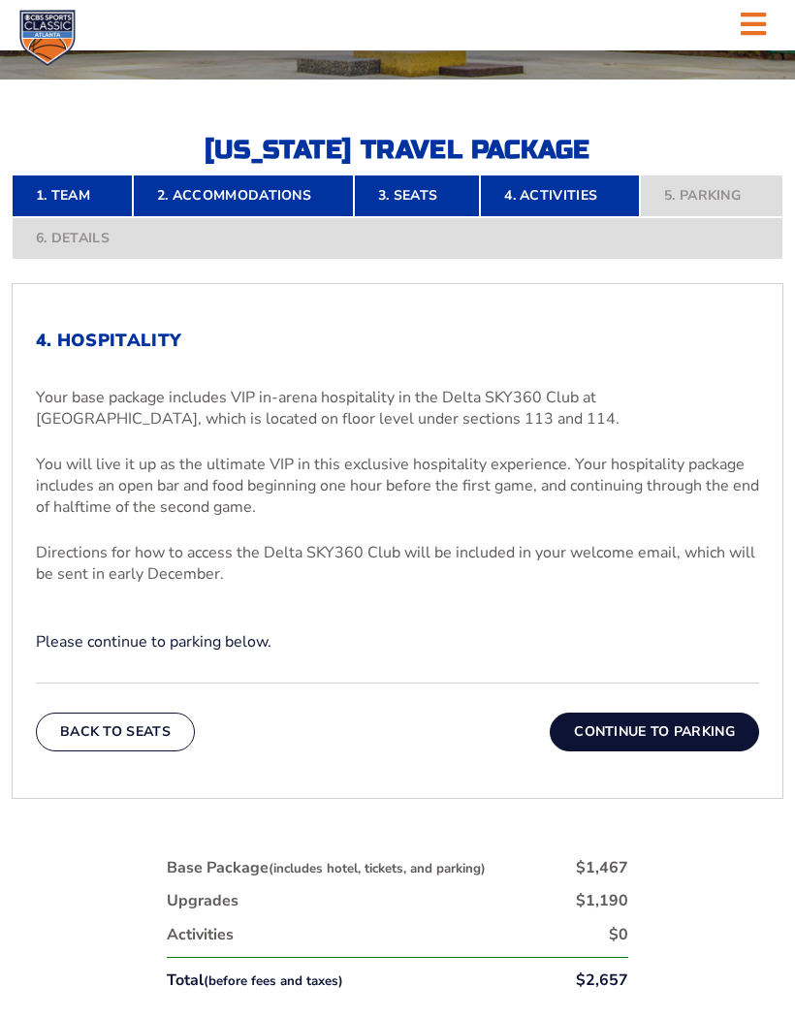
click at [690, 751] on button "Continue To Parking" at bounding box center [654, 731] width 209 height 39
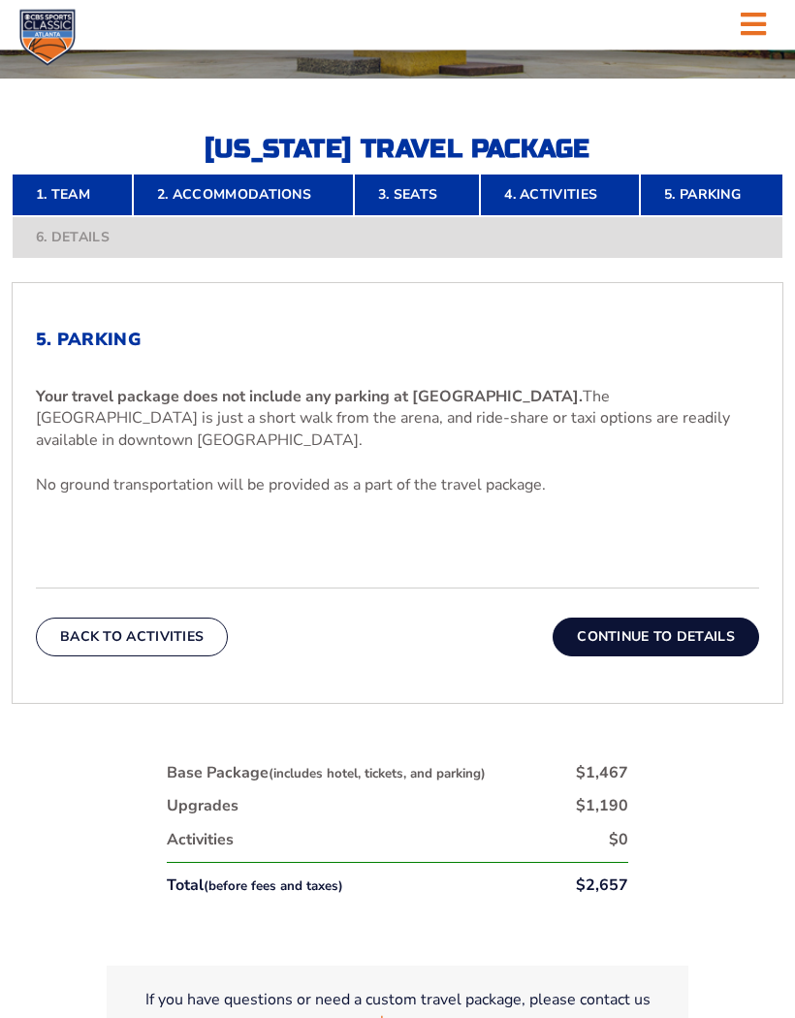
scroll to position [436, 0]
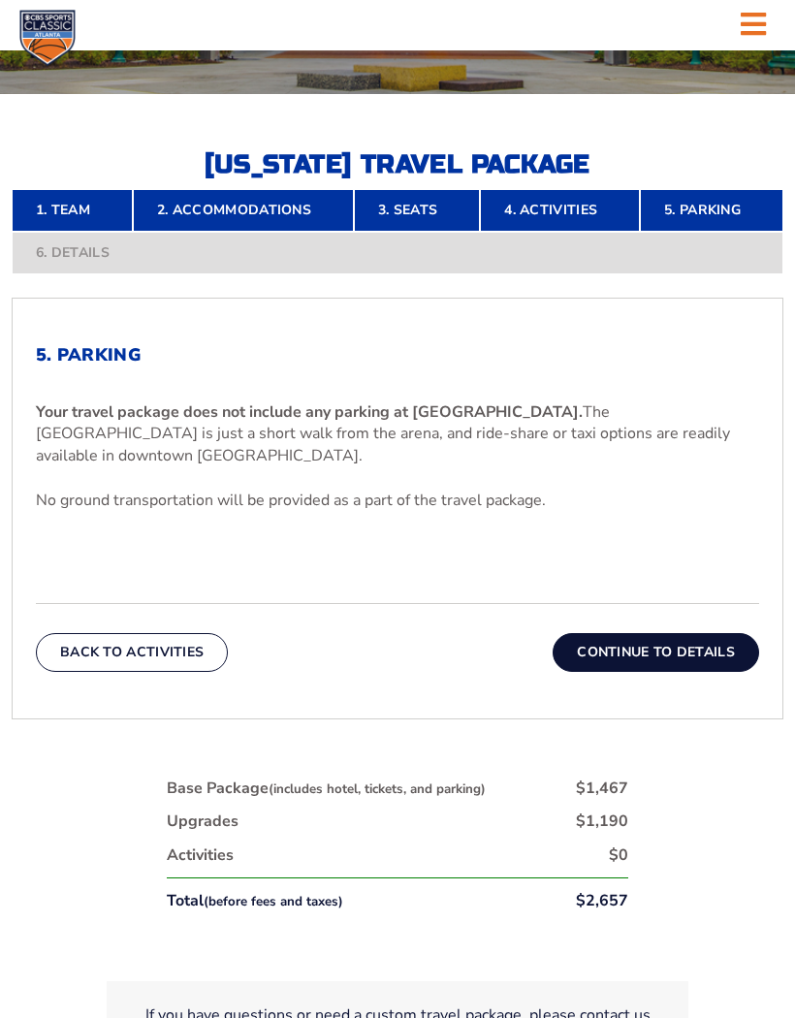
click at [696, 672] on button "Continue To Details" at bounding box center [655, 652] width 206 height 39
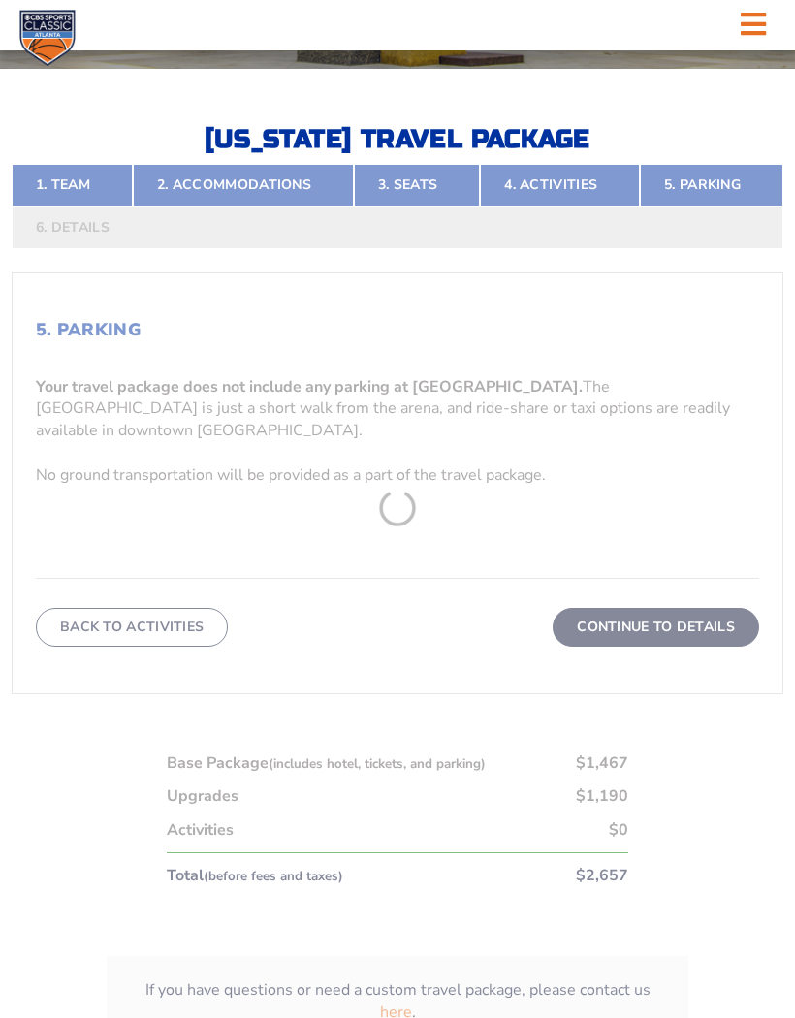
scroll to position [469, 0]
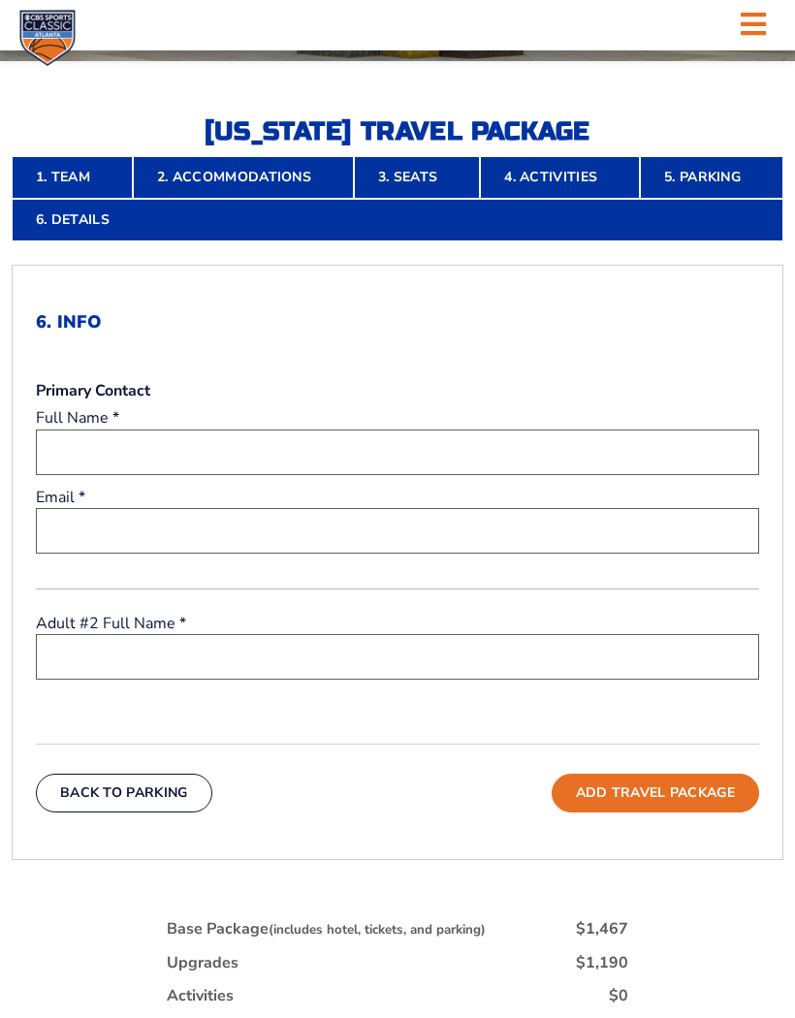
click at [114, 475] on input "text" at bounding box center [397, 452] width 723 height 46
type input "Jane Fletcher"
type input "j_fletcher22@hotmail.com"
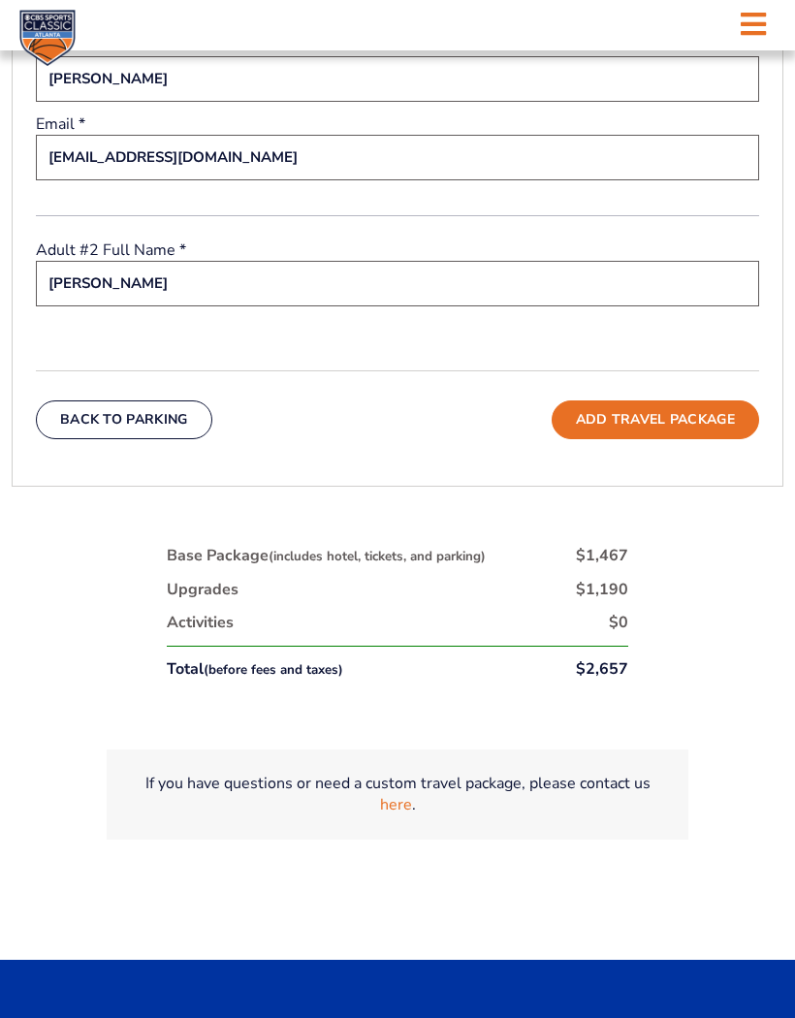
scroll to position [840, 0]
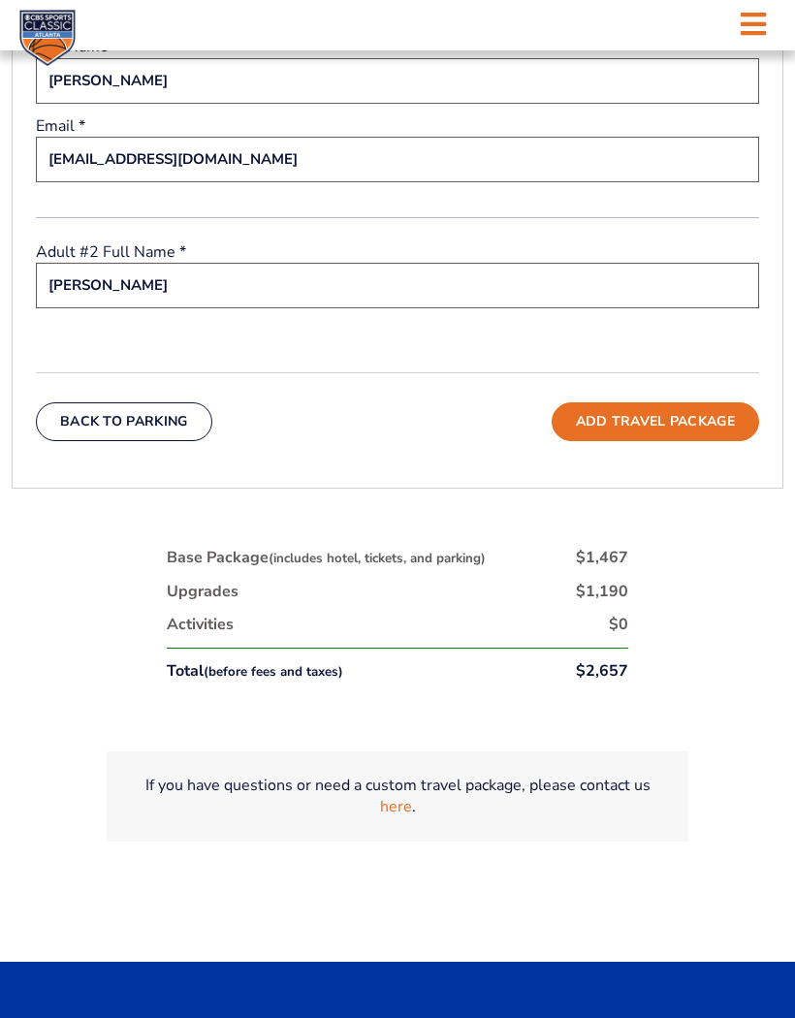
type input "Gary Fletcher"
click at [691, 441] on button "Add Travel Package" at bounding box center [654, 421] width 207 height 39
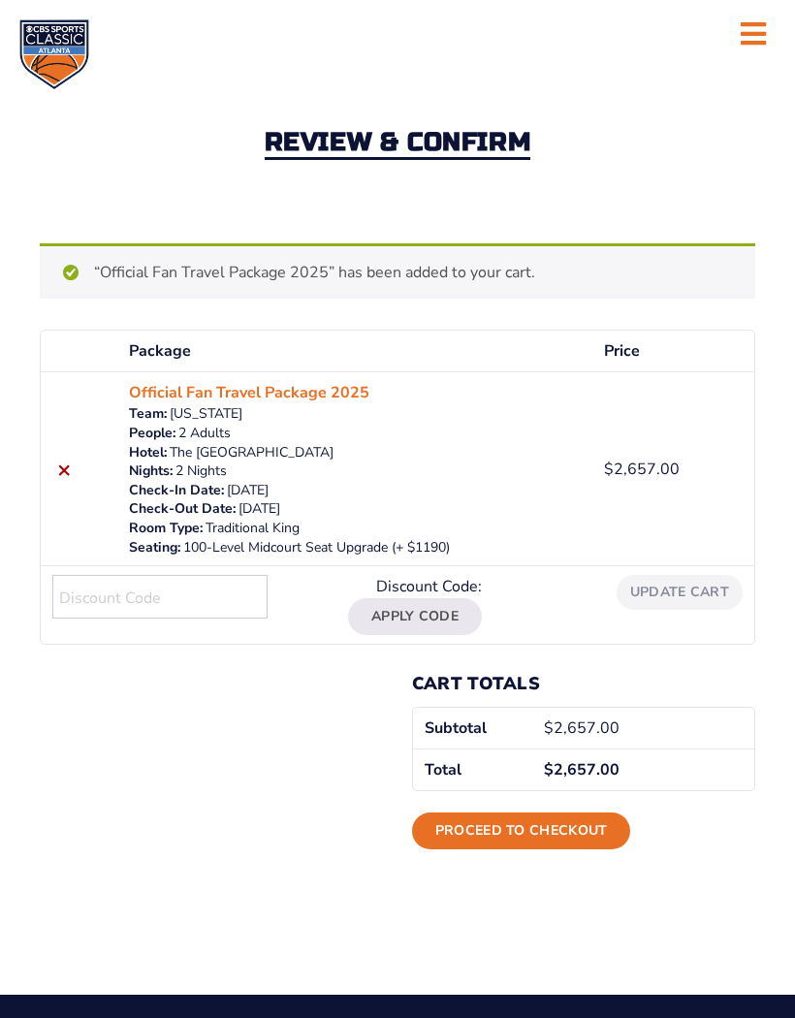
click at [605, 825] on link "Proceed to checkout" at bounding box center [521, 830] width 219 height 37
